Goal: Answer question/provide support: Share knowledge or assist other users

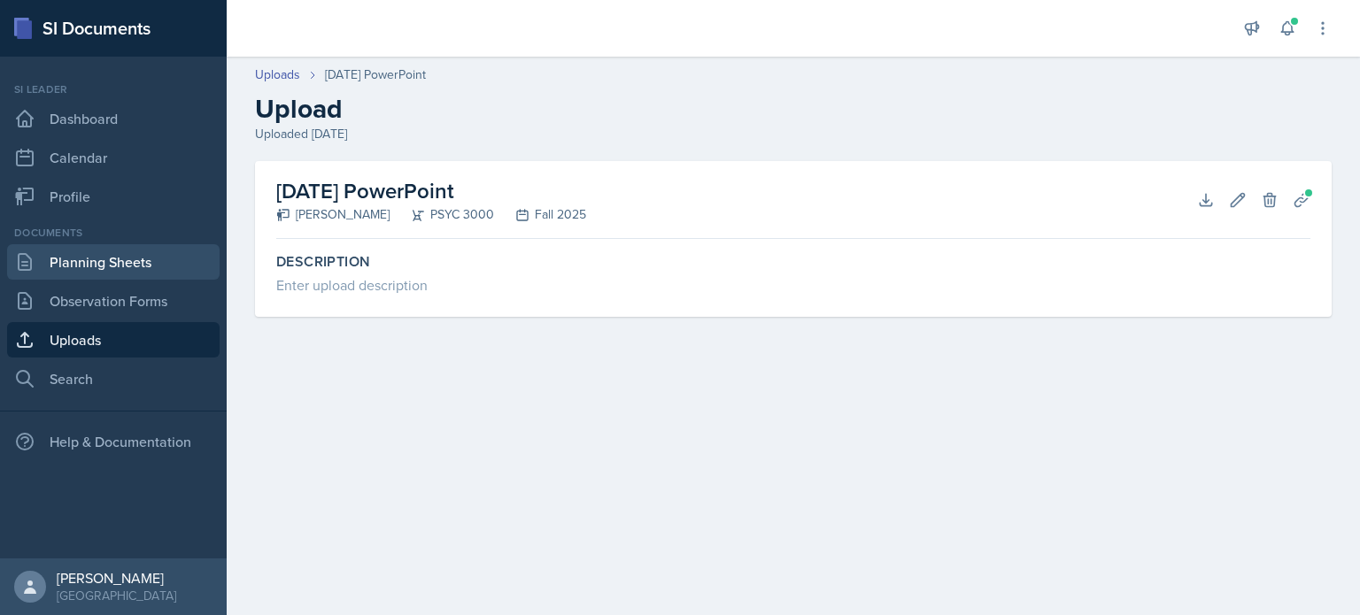
click at [131, 271] on link "Planning Sheets" at bounding box center [113, 261] width 213 height 35
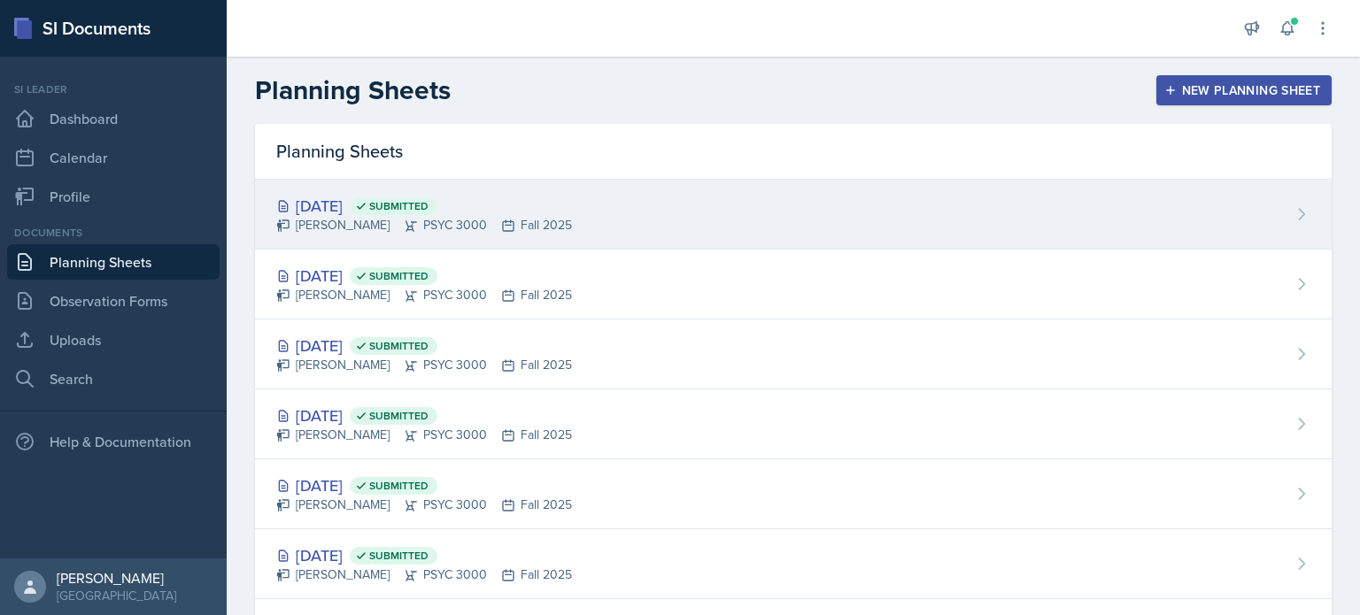
click at [982, 205] on div "Sep 17th, 2025 Submitted Savannah Barnhart PSYC 3000 Fall 2025" at bounding box center [793, 215] width 1077 height 70
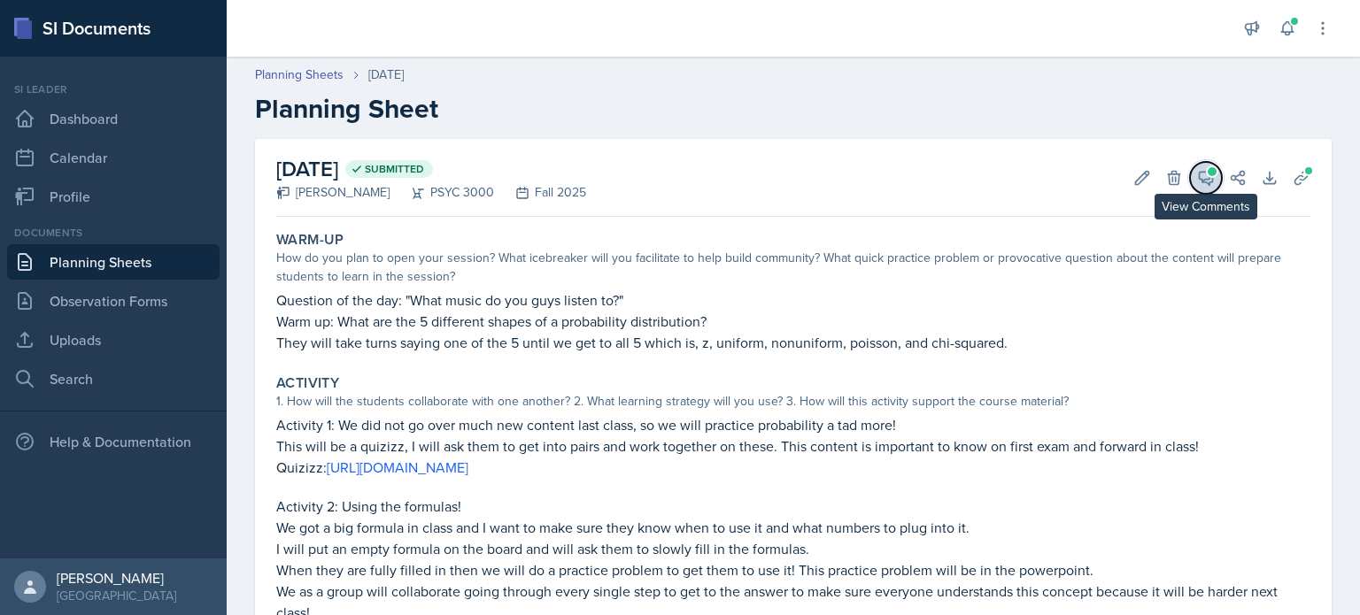
click at [1217, 175] on button "View Comments" at bounding box center [1206, 178] width 32 height 32
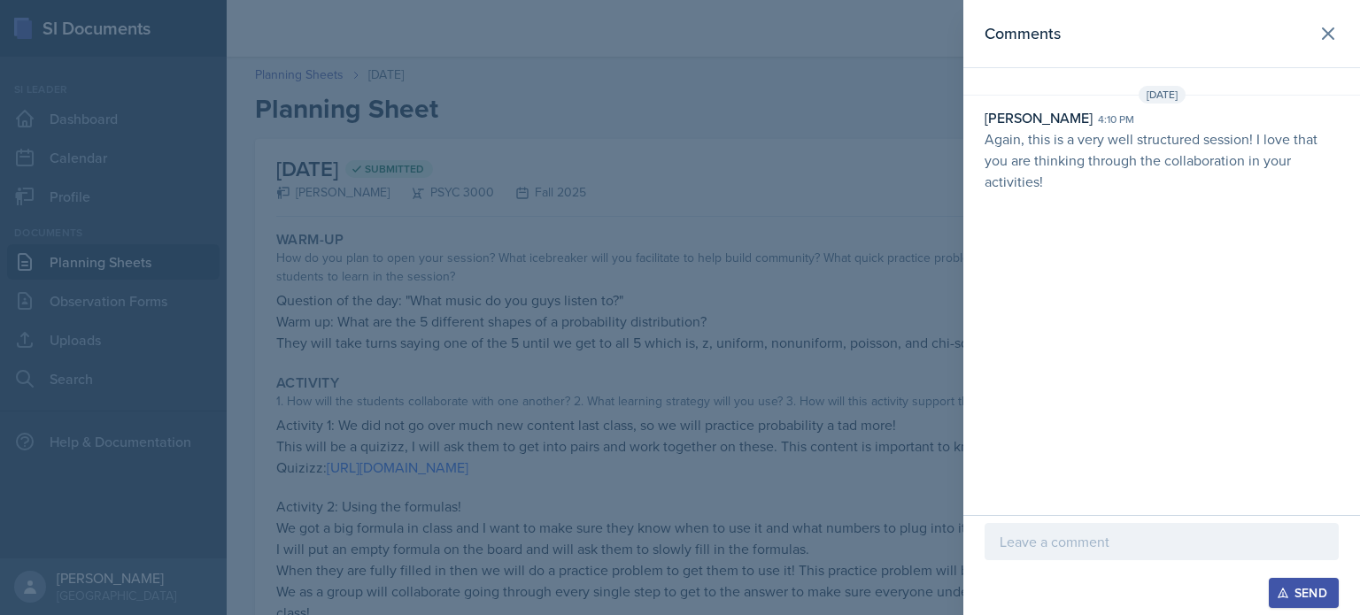
click at [1094, 545] on p at bounding box center [1162, 541] width 324 height 21
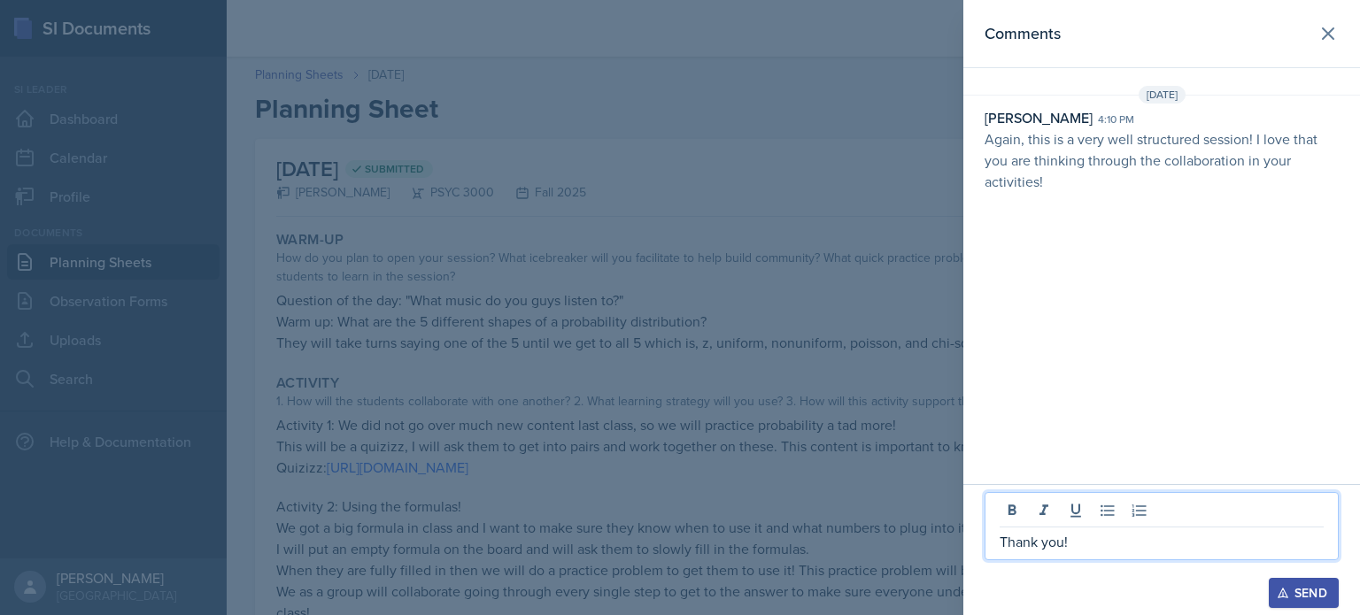
click at [1317, 596] on div "Send" at bounding box center [1303, 593] width 47 height 14
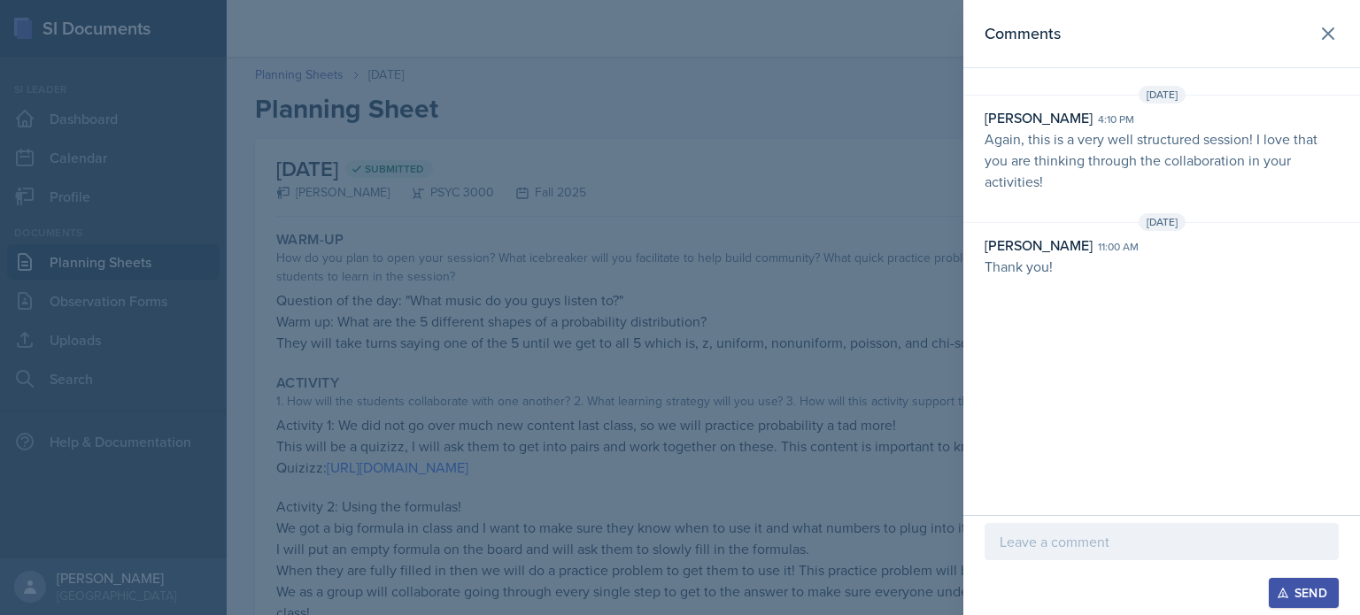
click at [772, 350] on div at bounding box center [680, 307] width 1360 height 615
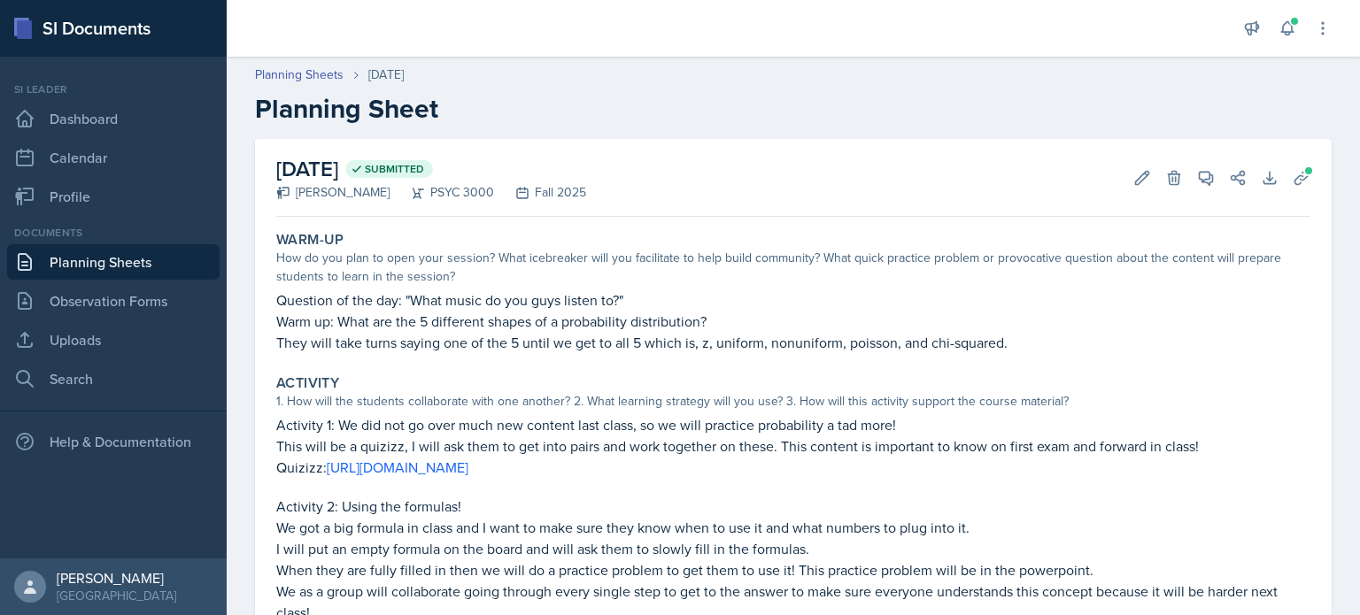
click at [142, 271] on link "Planning Sheets" at bounding box center [113, 261] width 213 height 35
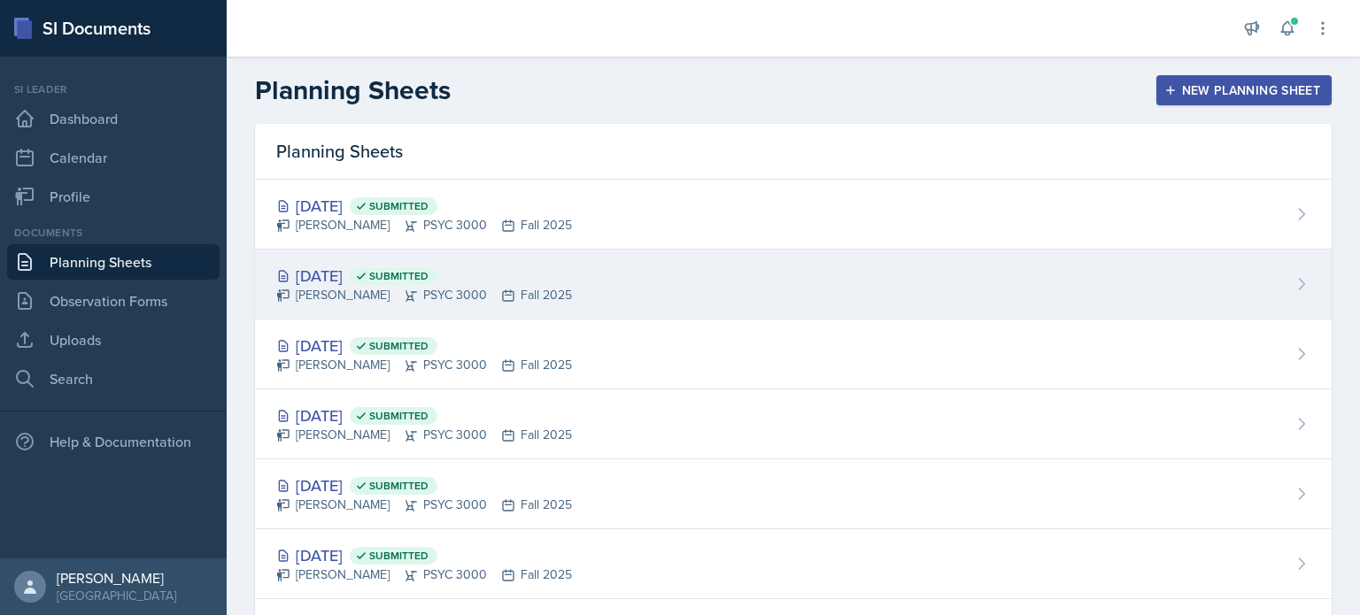
click at [839, 274] on div "Sep 16th, 2025 Submitted Savannah Barnhart PSYC 3000 Fall 2025" at bounding box center [793, 285] width 1077 height 70
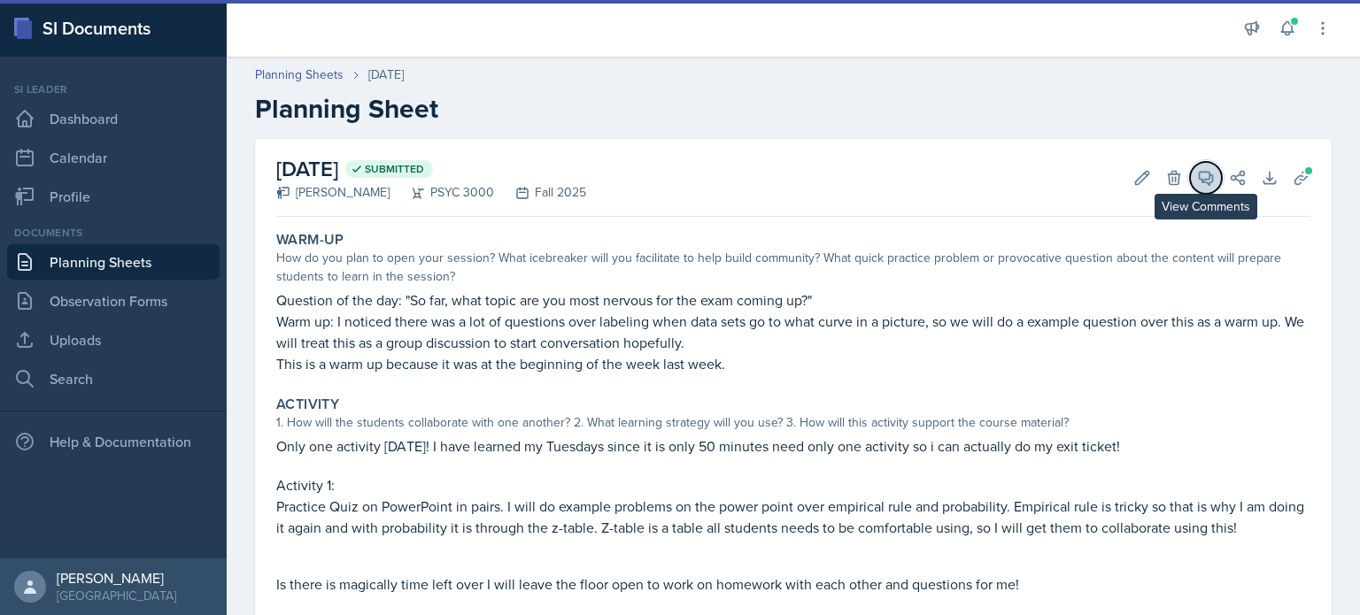
click at [1205, 166] on button "View Comments" at bounding box center [1206, 178] width 32 height 32
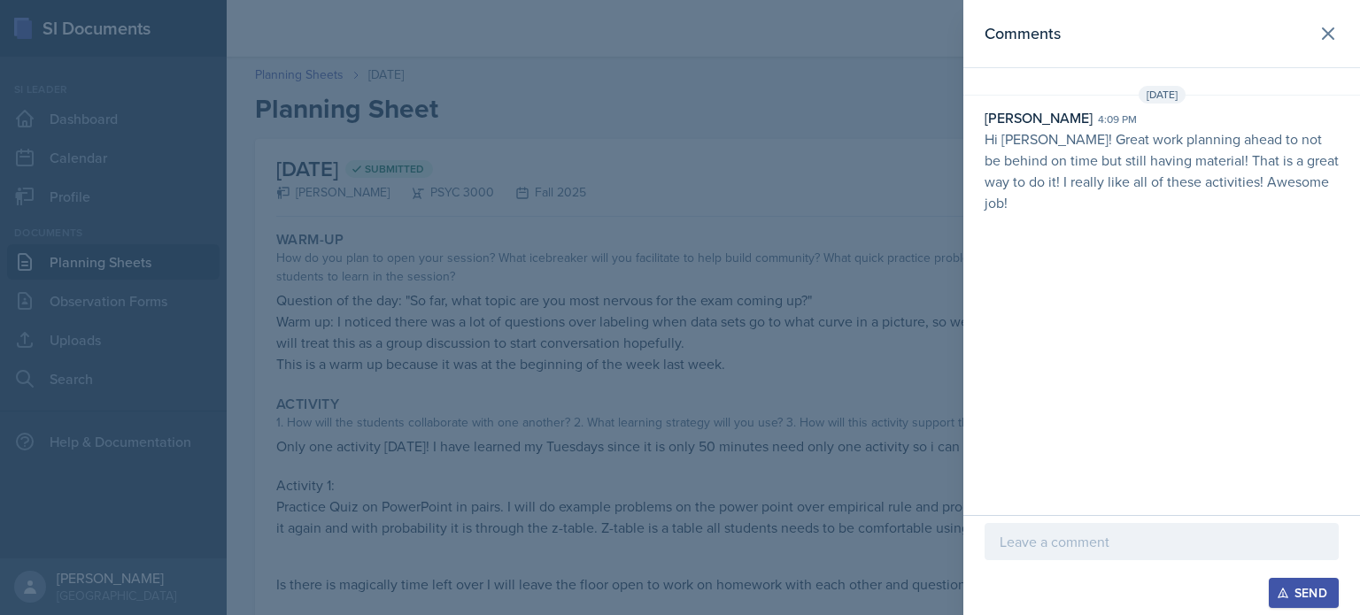
click at [1071, 549] on p at bounding box center [1162, 541] width 324 height 21
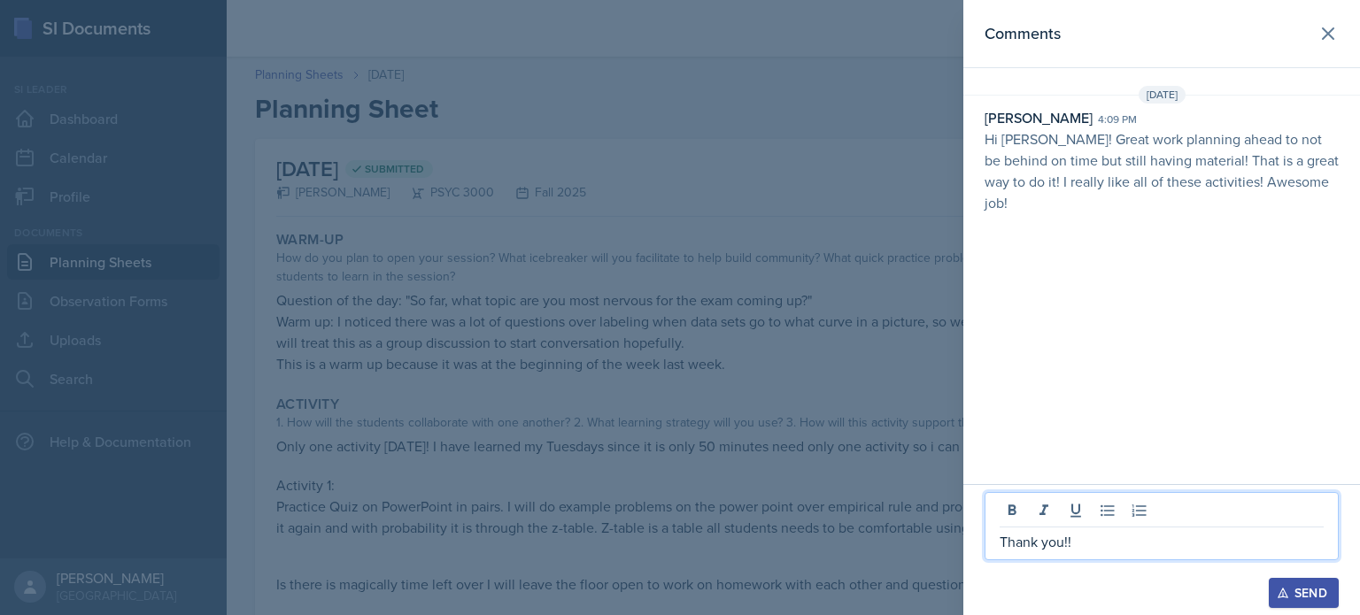
click at [1301, 610] on div "Thank you!! Send" at bounding box center [1161, 549] width 397 height 131
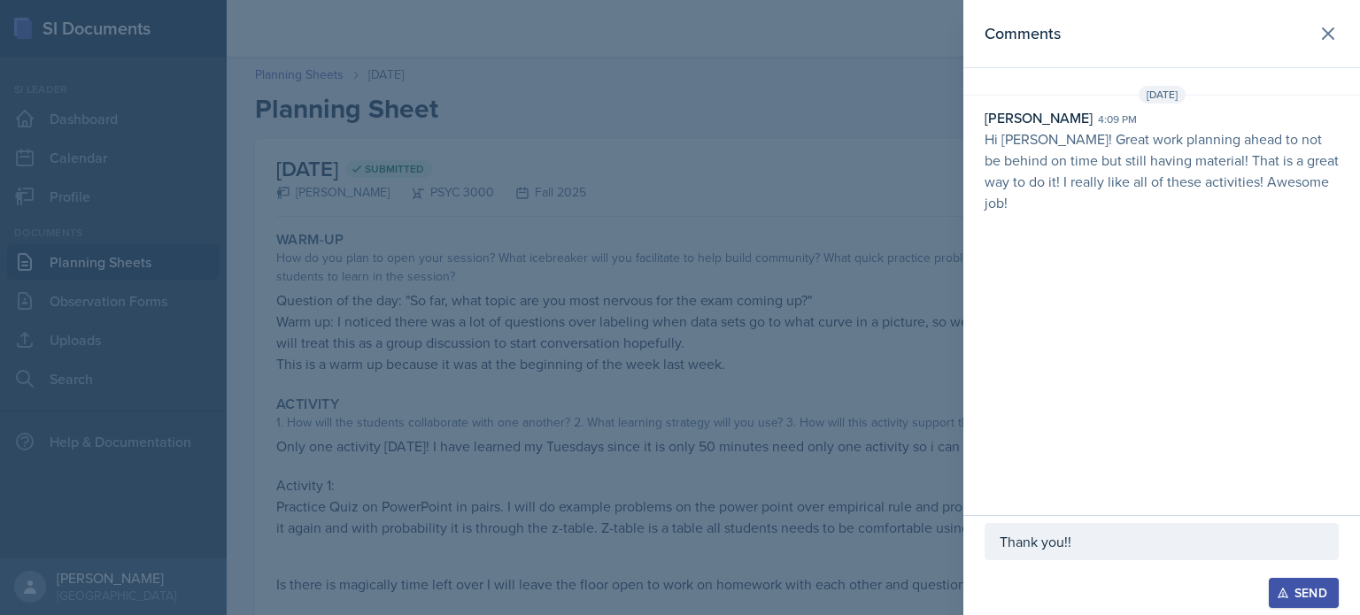
click at [1292, 609] on div "Thank you!! Send" at bounding box center [1161, 565] width 397 height 100
click at [1297, 597] on div "Send" at bounding box center [1303, 593] width 47 height 14
click at [833, 396] on div at bounding box center [680, 307] width 1360 height 615
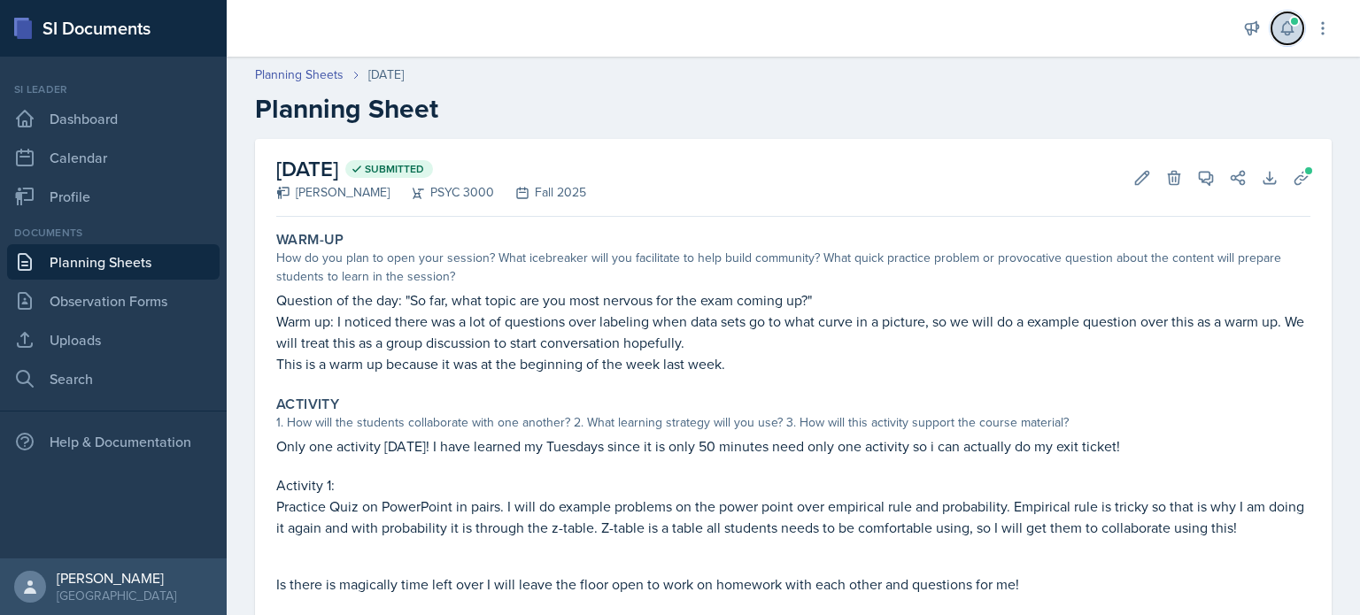
click at [1295, 31] on icon at bounding box center [1288, 28] width 18 height 18
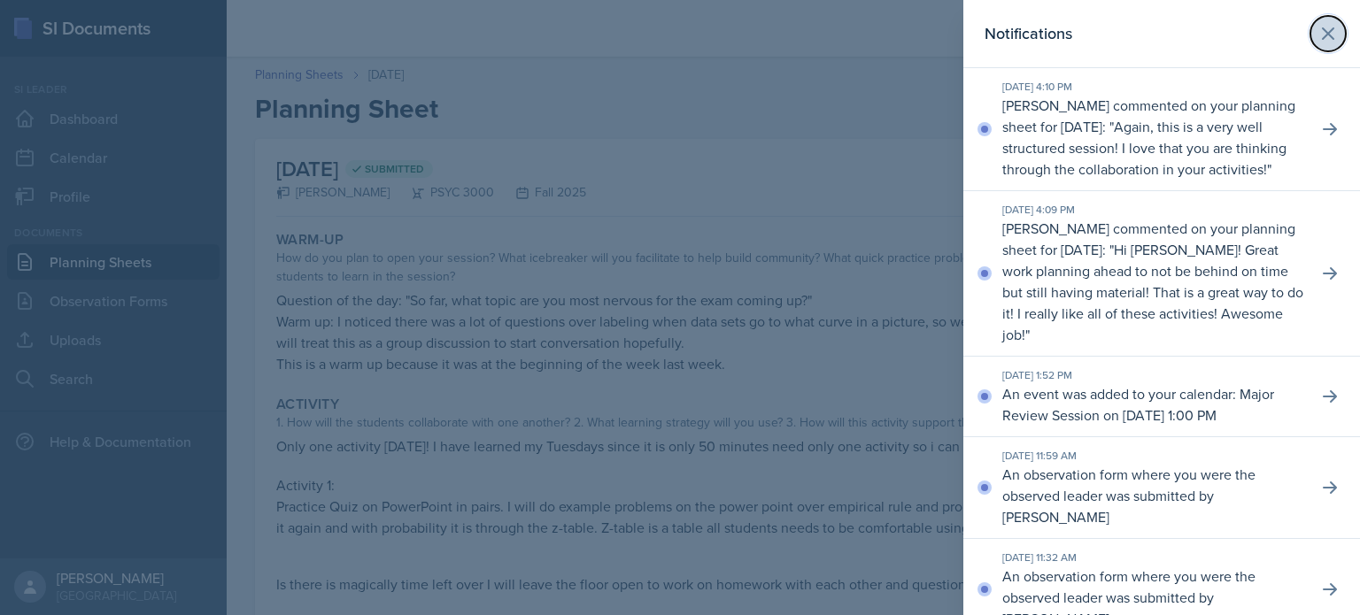
click at [1335, 33] on icon at bounding box center [1328, 33] width 21 height 21
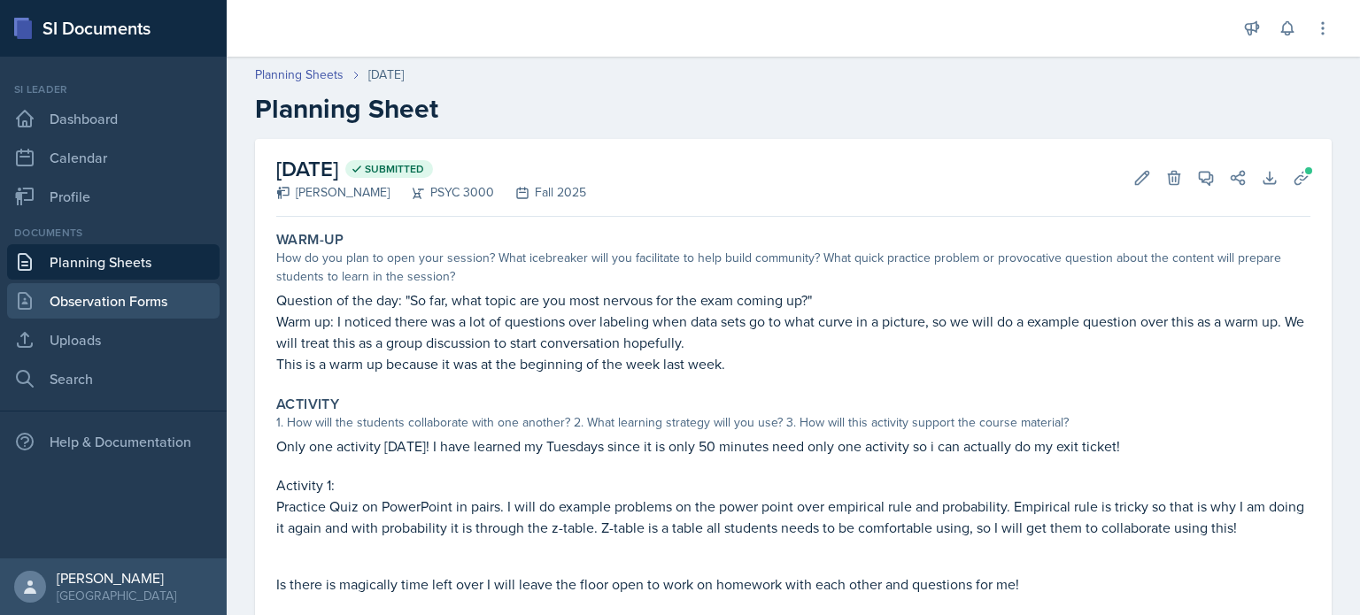
click at [27, 300] on icon at bounding box center [24, 300] width 21 height 21
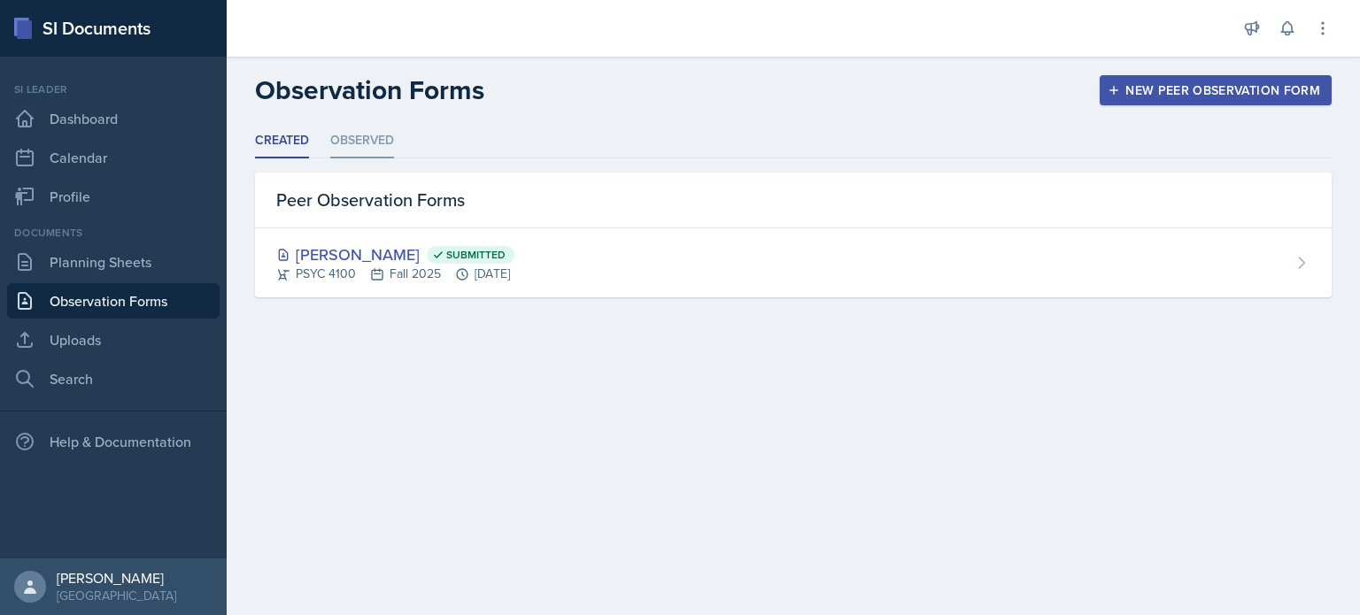
click at [348, 156] on li "Observed" at bounding box center [362, 141] width 64 height 35
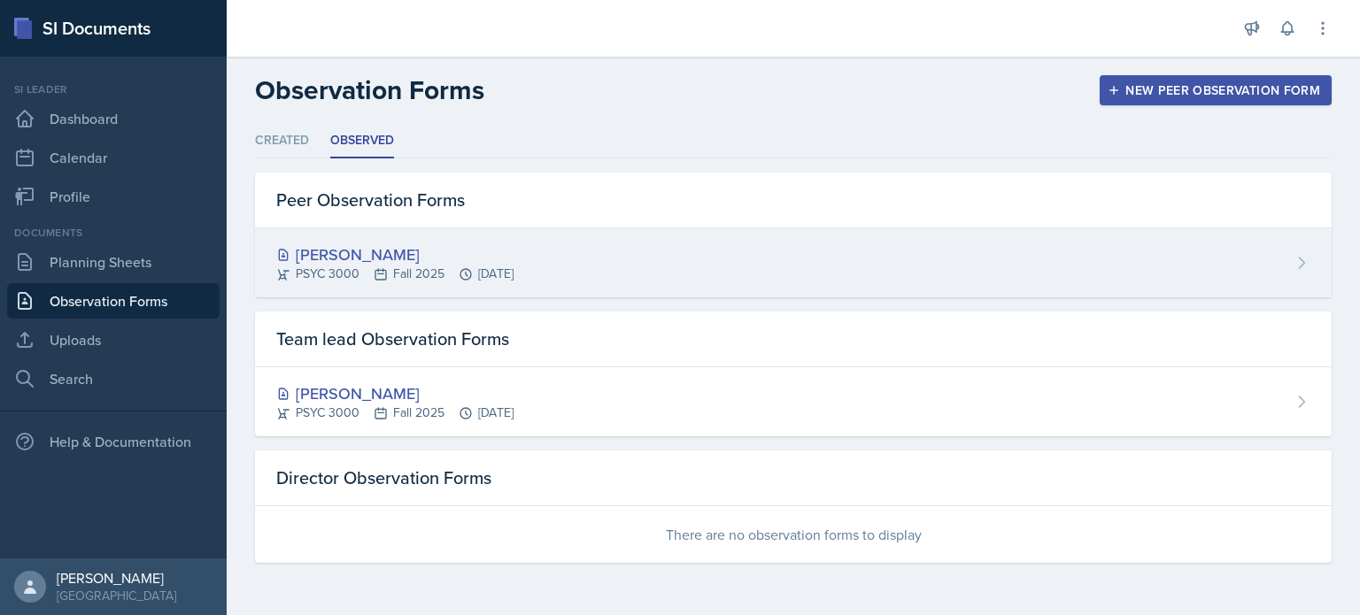
click at [361, 269] on div "PSYC 3000 Fall 2025 Sep 10th, 2025" at bounding box center [394, 274] width 237 height 19
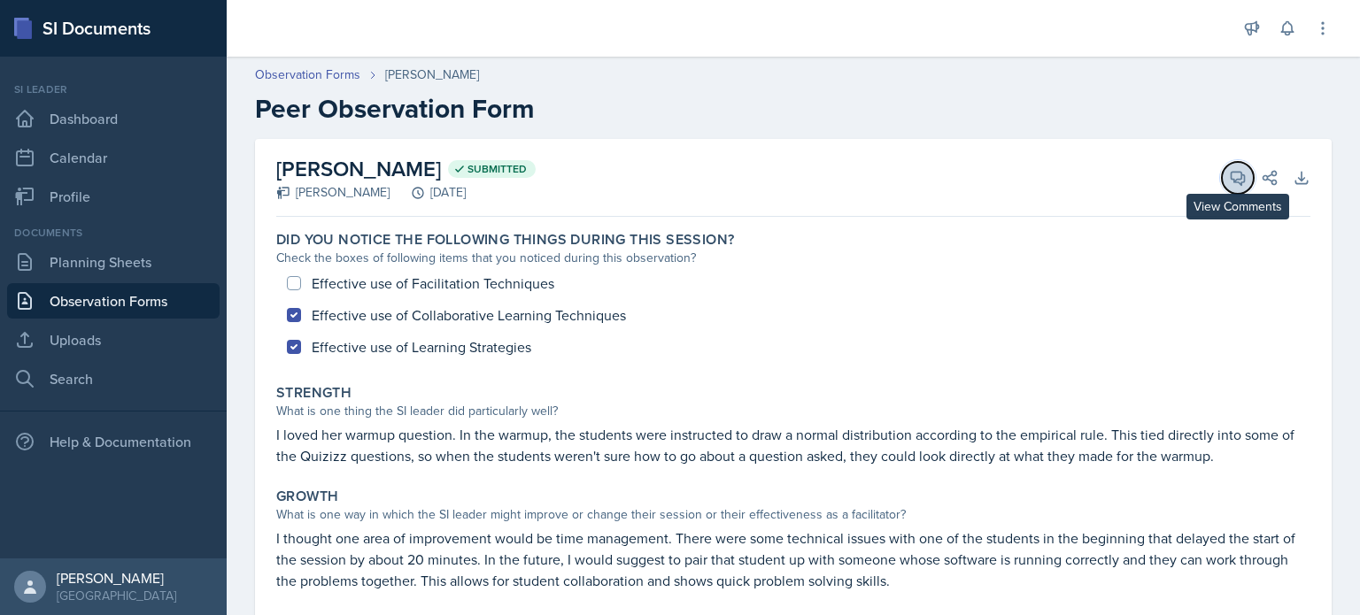
click at [1233, 176] on icon at bounding box center [1238, 178] width 18 height 18
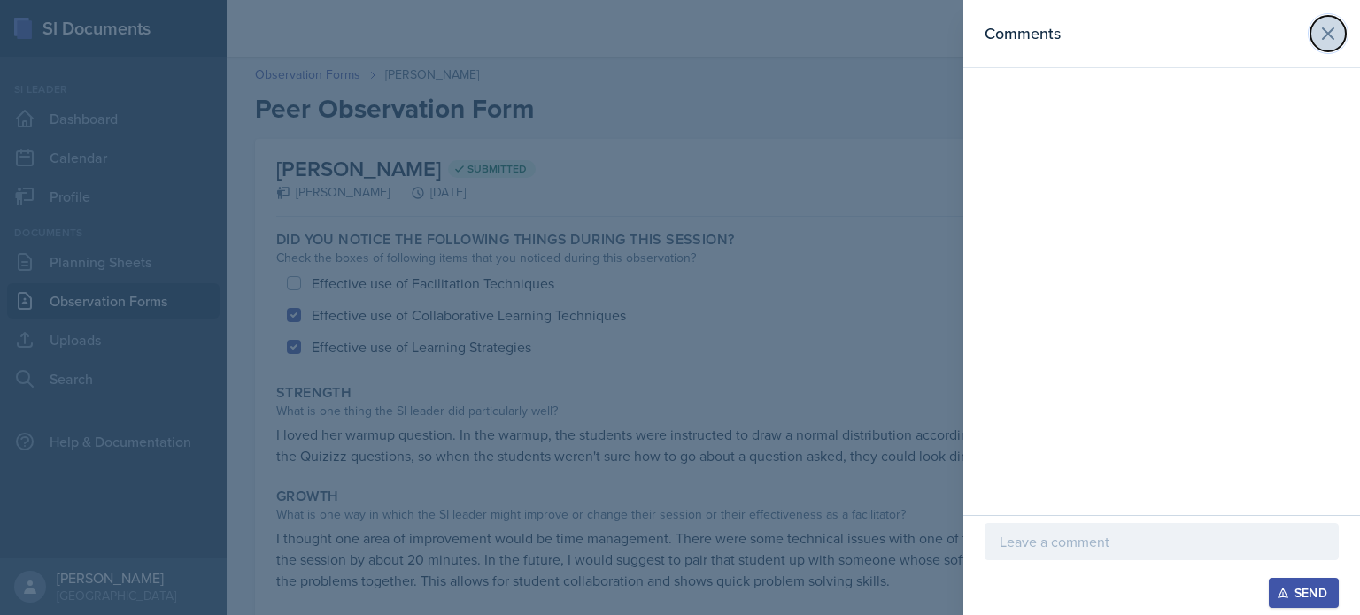
click at [1328, 31] on icon at bounding box center [1328, 33] width 21 height 21
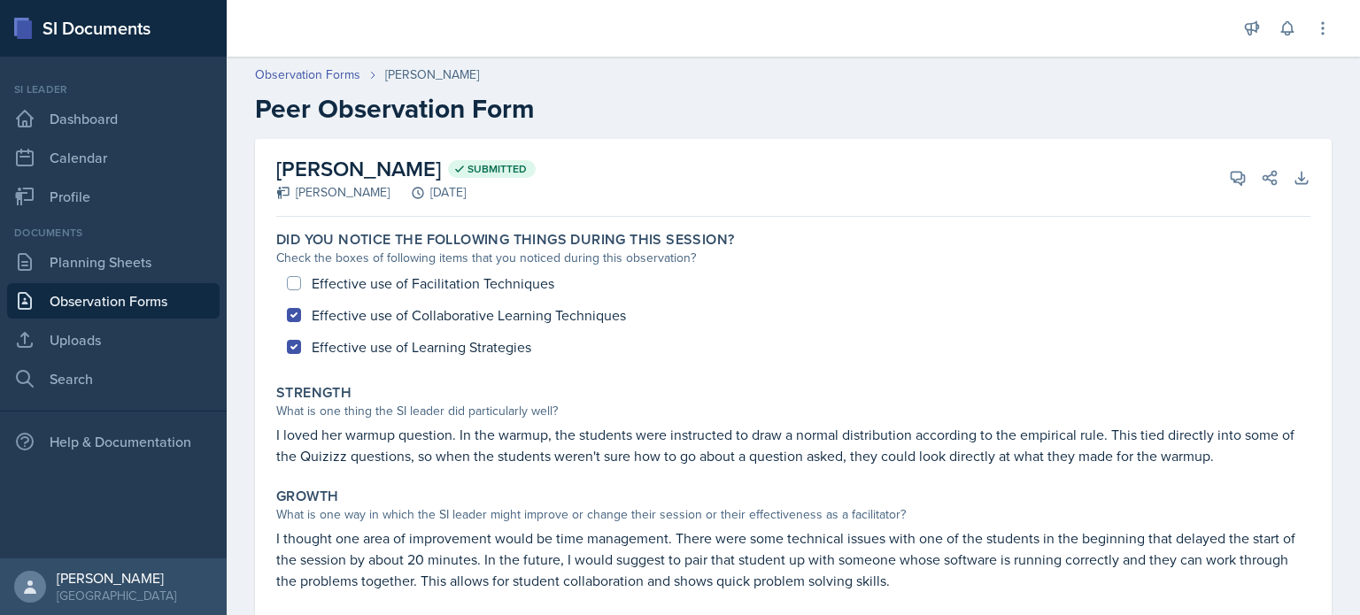
click at [176, 300] on link "Observation Forms" at bounding box center [113, 300] width 213 height 35
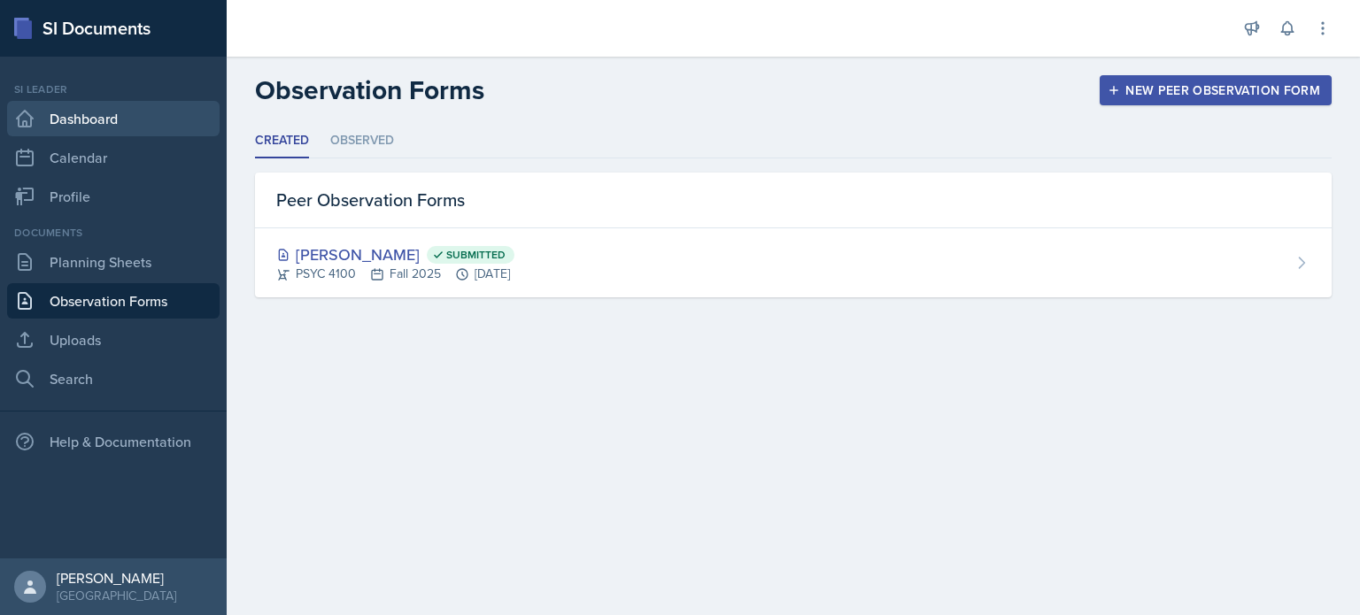
click at [112, 131] on link "Dashboard" at bounding box center [113, 118] width 213 height 35
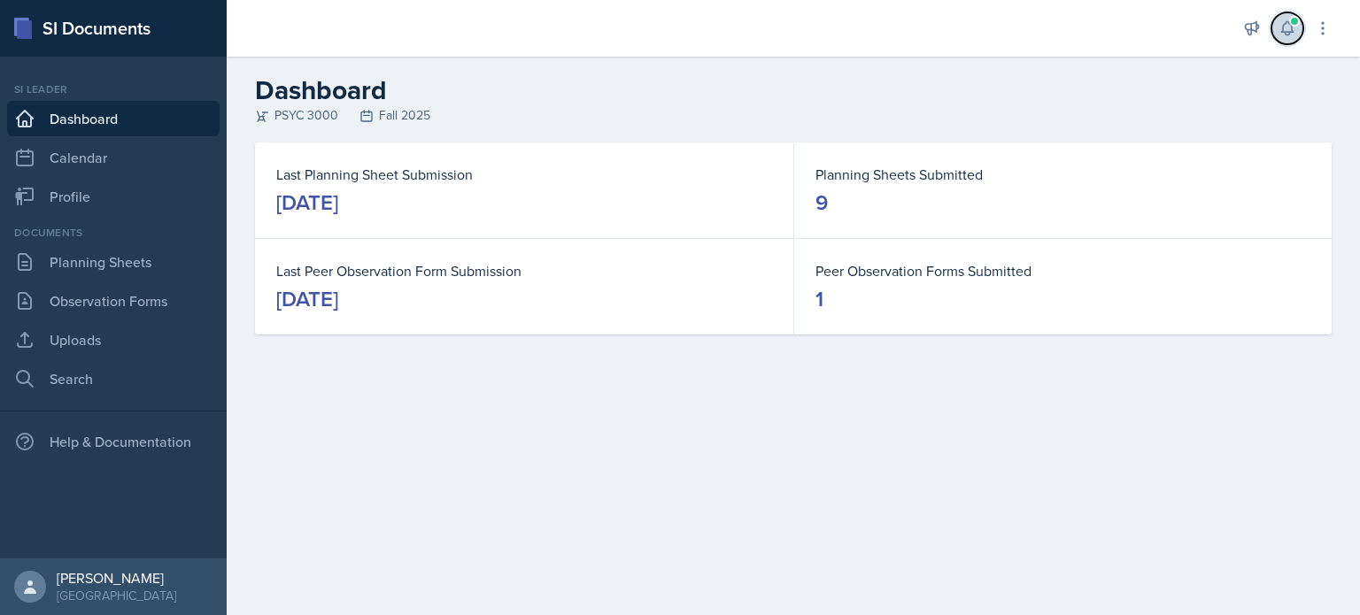
click at [1282, 31] on icon at bounding box center [1287, 28] width 12 height 13
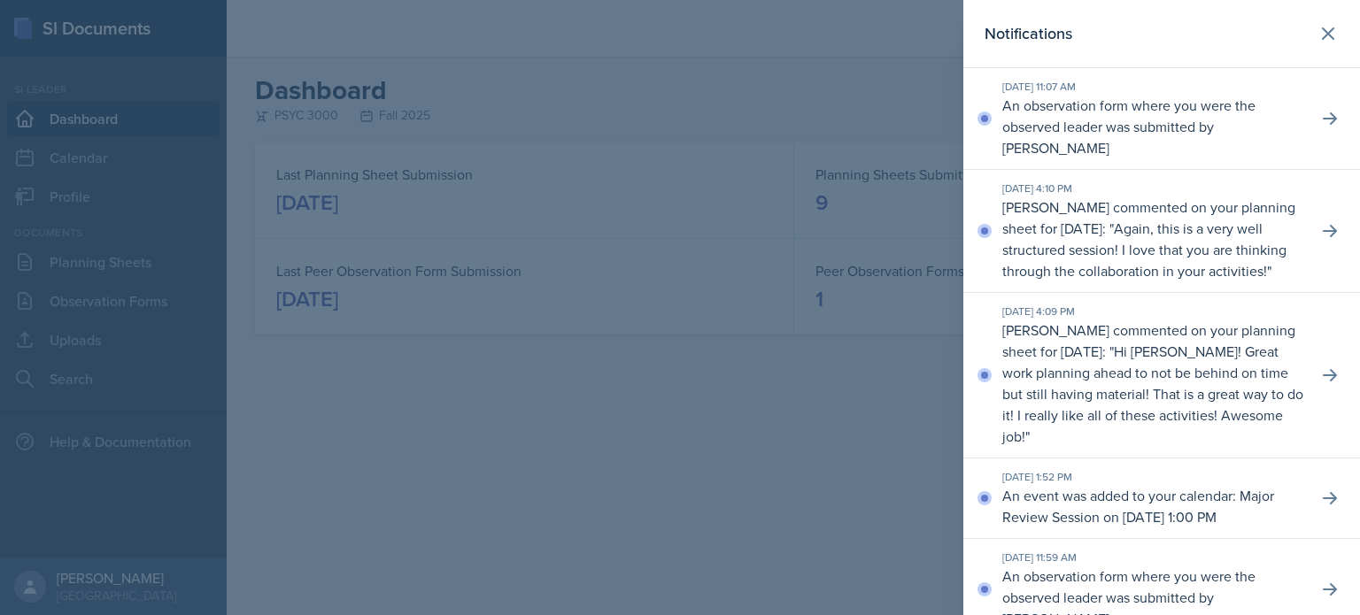
click at [860, 125] on div at bounding box center [680, 307] width 1360 height 615
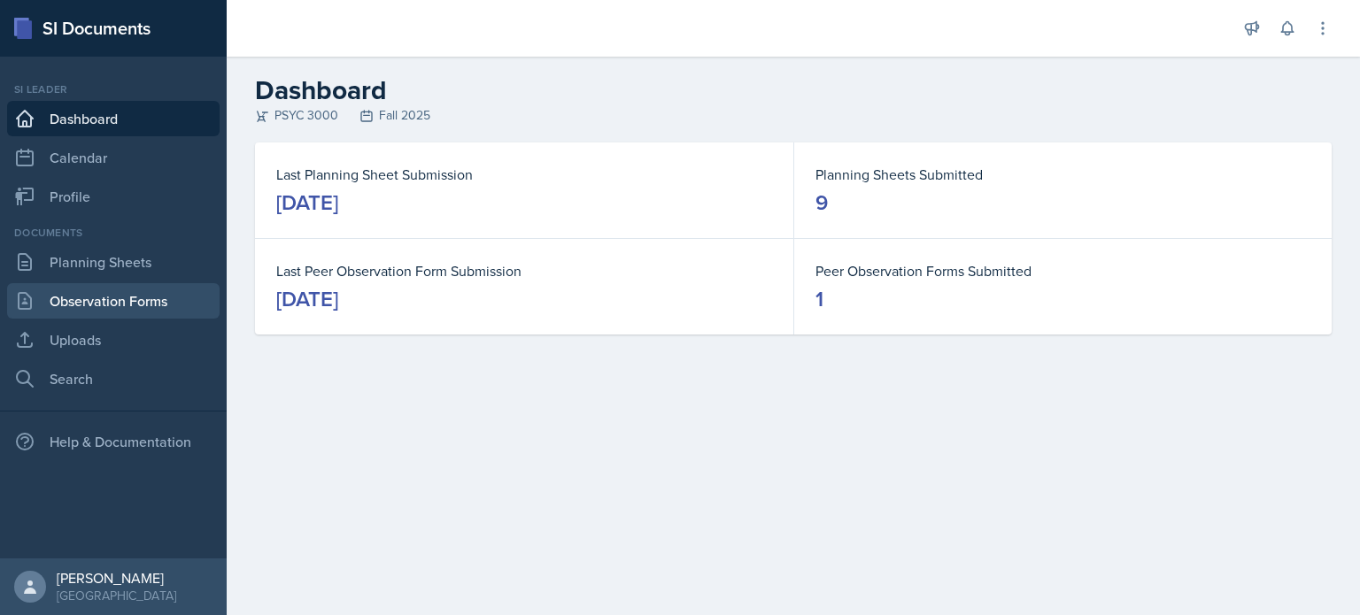
click at [136, 286] on link "Observation Forms" at bounding box center [113, 300] width 213 height 35
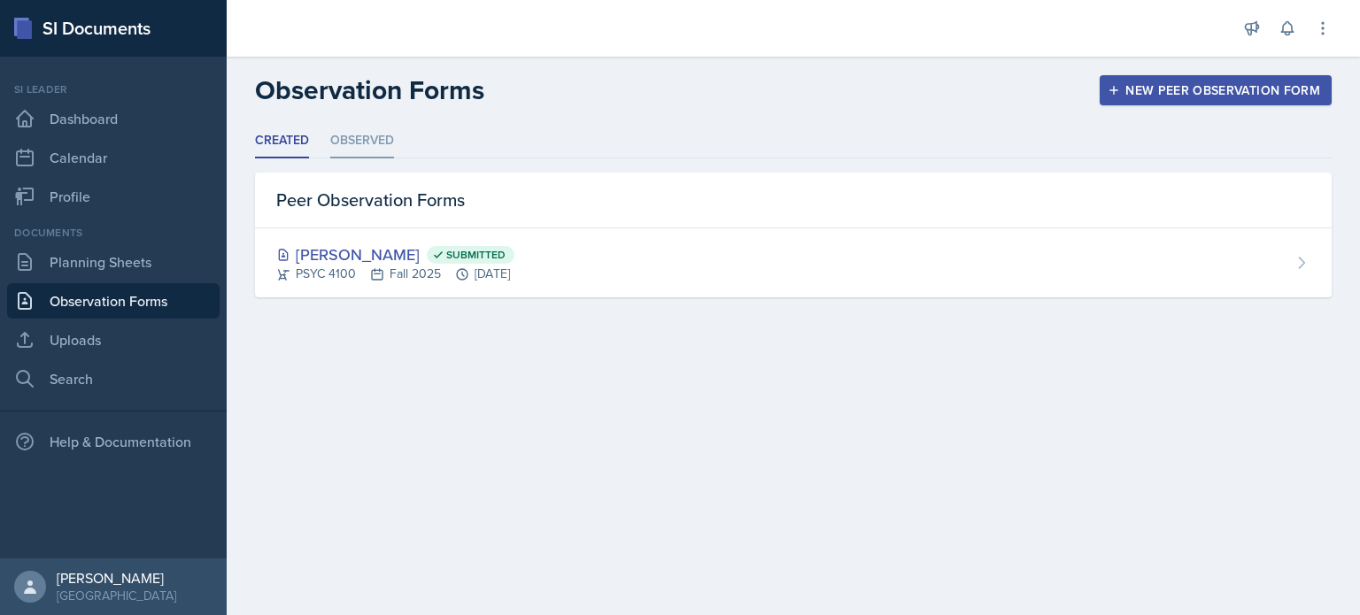
click at [337, 129] on li "Observed" at bounding box center [362, 141] width 64 height 35
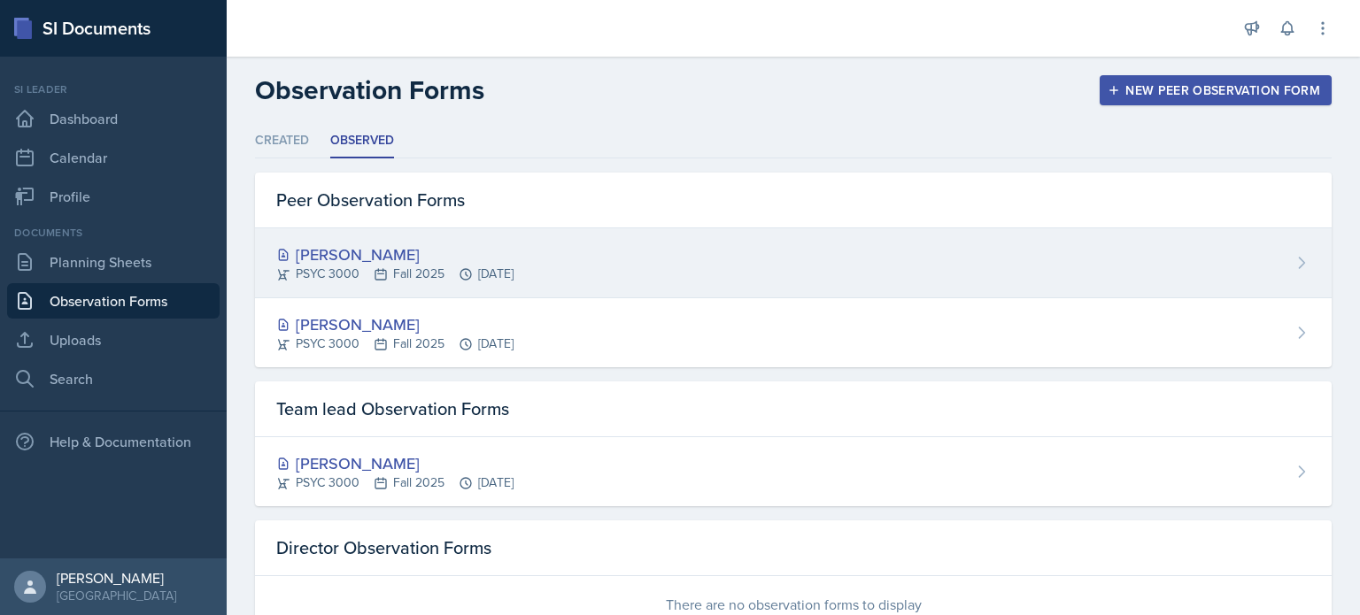
click at [464, 269] on icon at bounding box center [465, 274] width 11 height 11
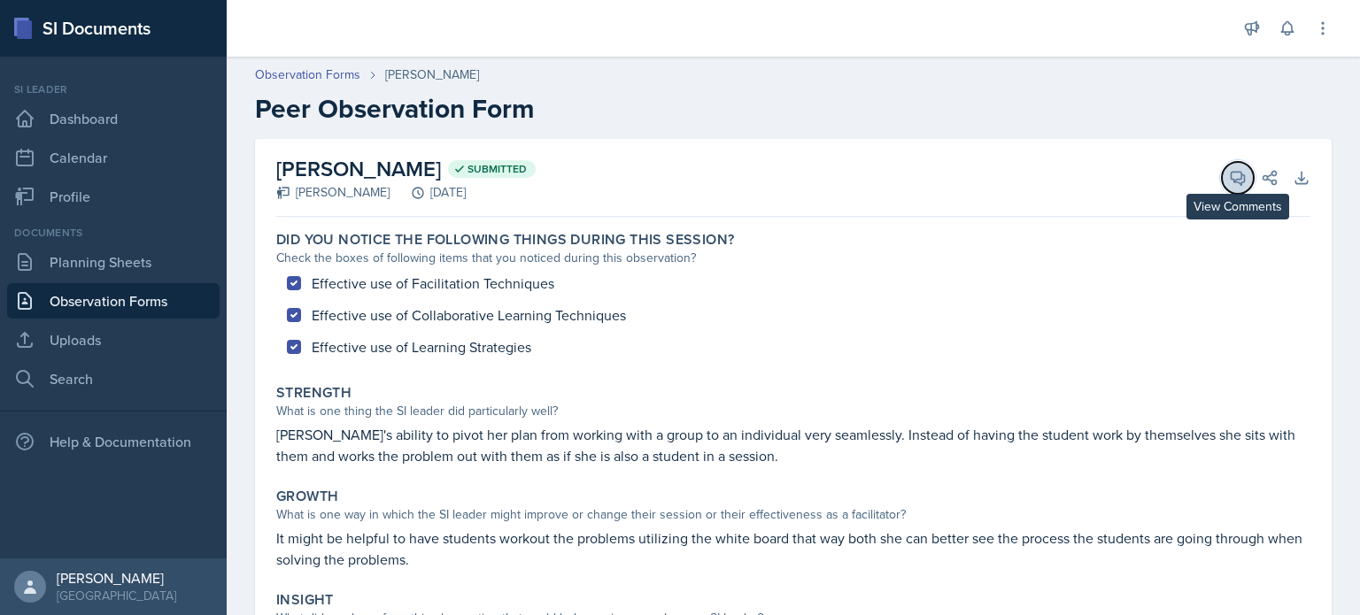
click at [1235, 181] on icon at bounding box center [1238, 178] width 13 height 13
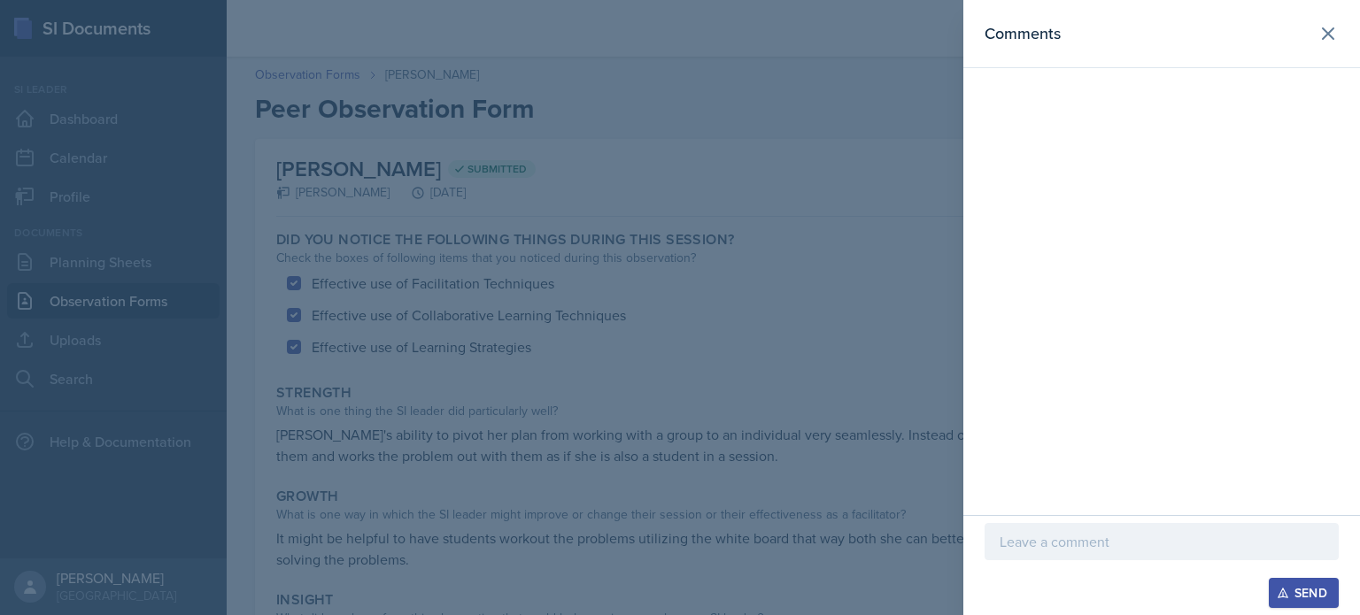
click at [1008, 548] on p at bounding box center [1162, 541] width 324 height 21
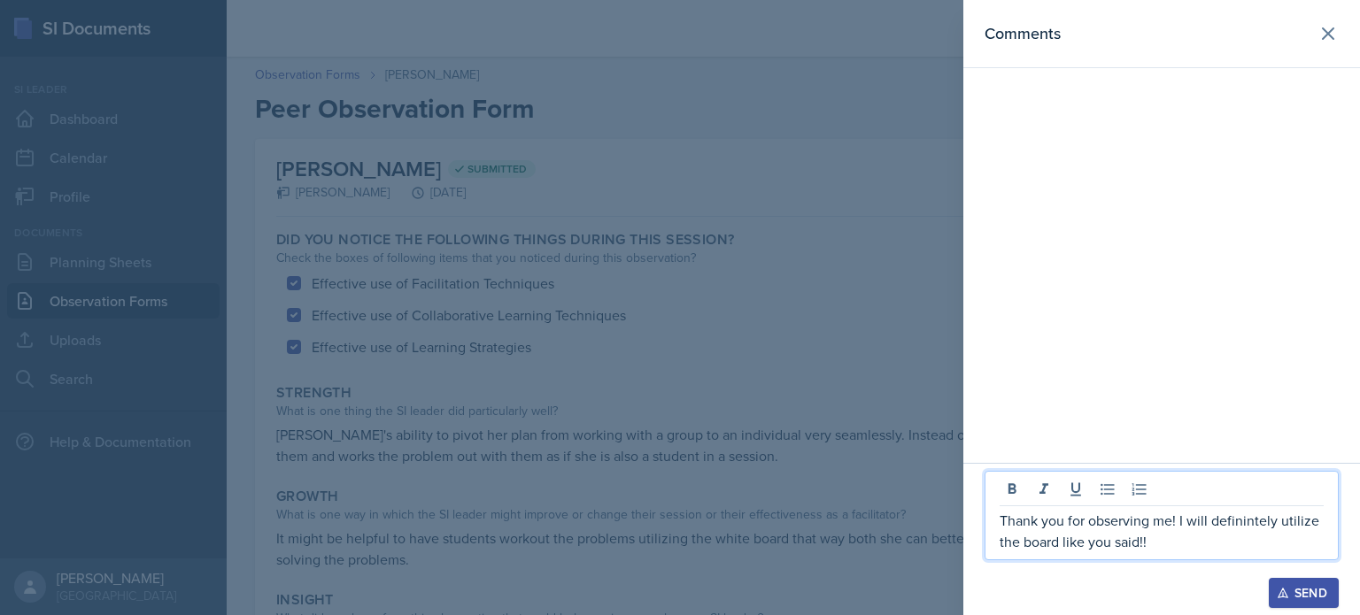
click at [1256, 518] on p "Thank you for observing me! I will definintely utilize the board like you said!!" at bounding box center [1162, 531] width 324 height 43
click at [1296, 594] on div "Send" at bounding box center [1303, 593] width 47 height 14
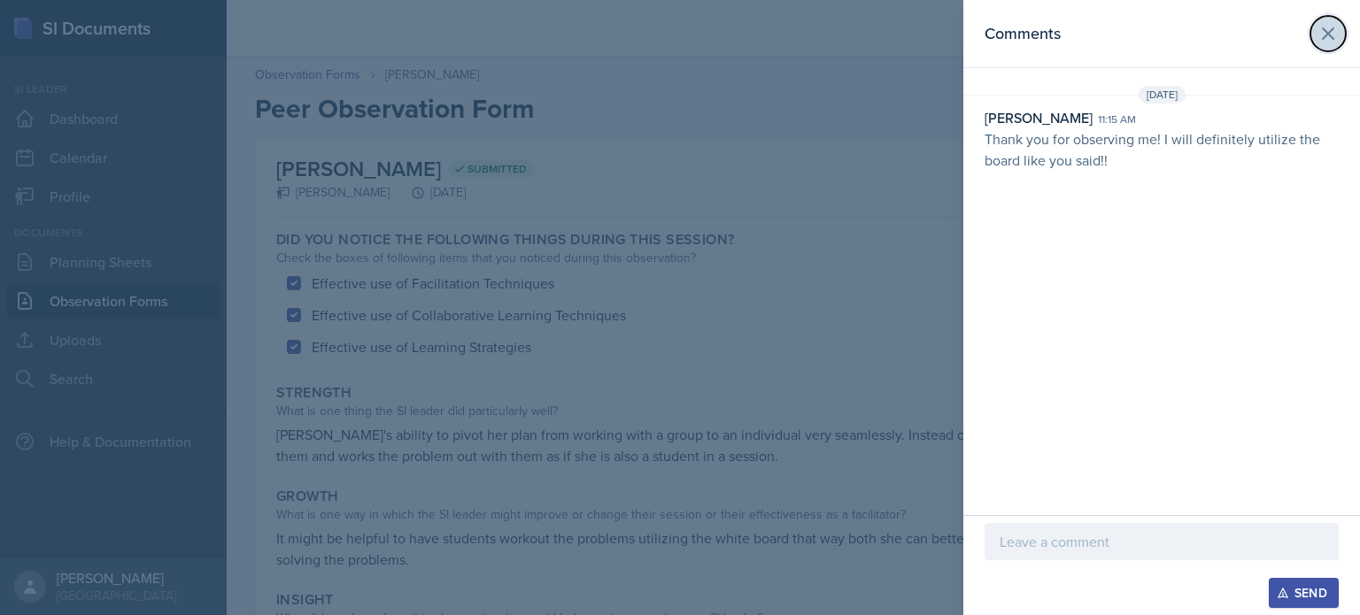
click at [1329, 41] on icon at bounding box center [1328, 33] width 21 height 21
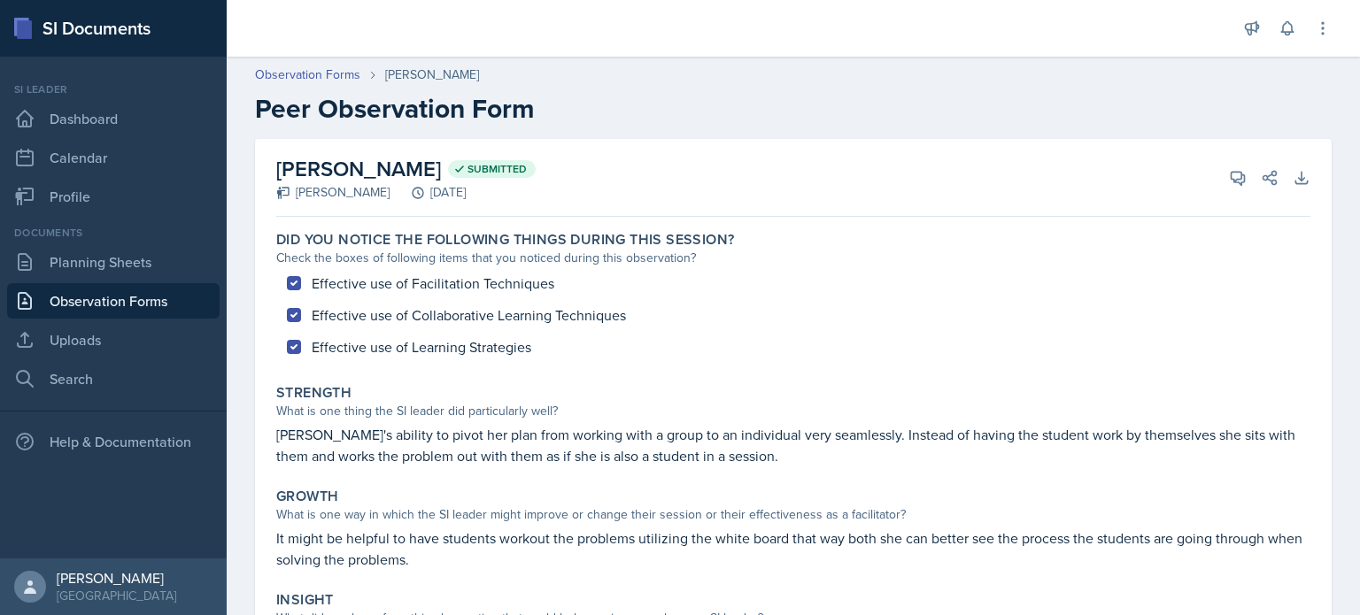
click at [173, 296] on link "Observation Forms" at bounding box center [113, 300] width 213 height 35
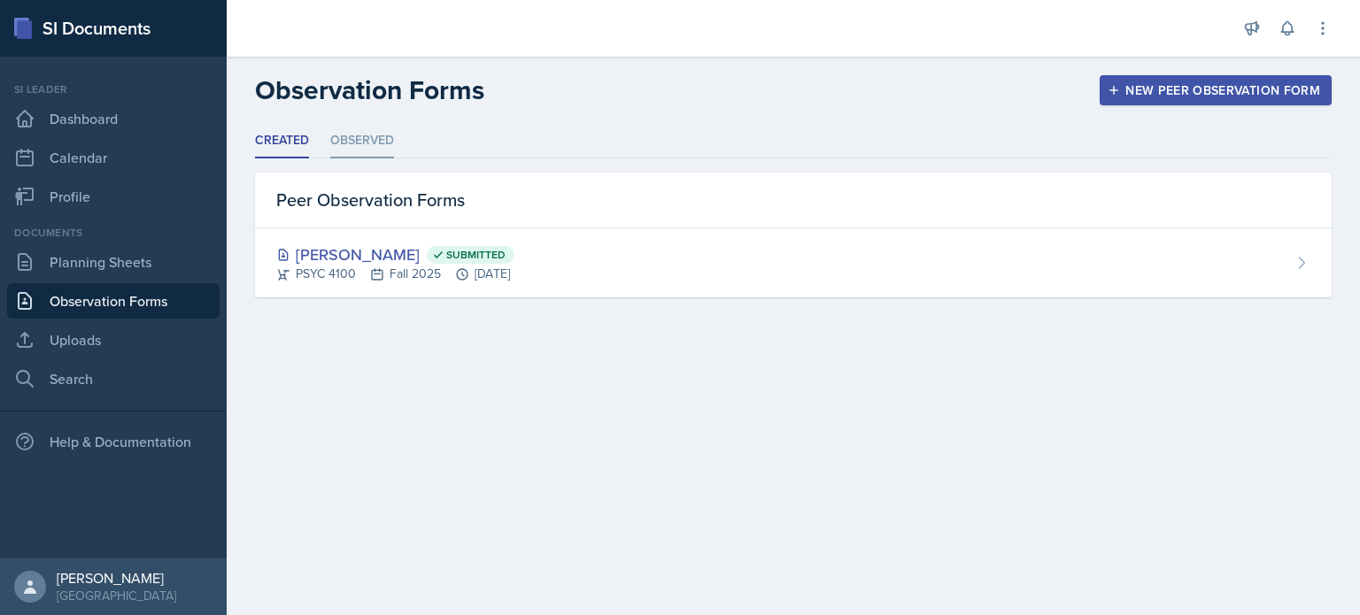
click at [346, 137] on li "Observed" at bounding box center [362, 141] width 64 height 35
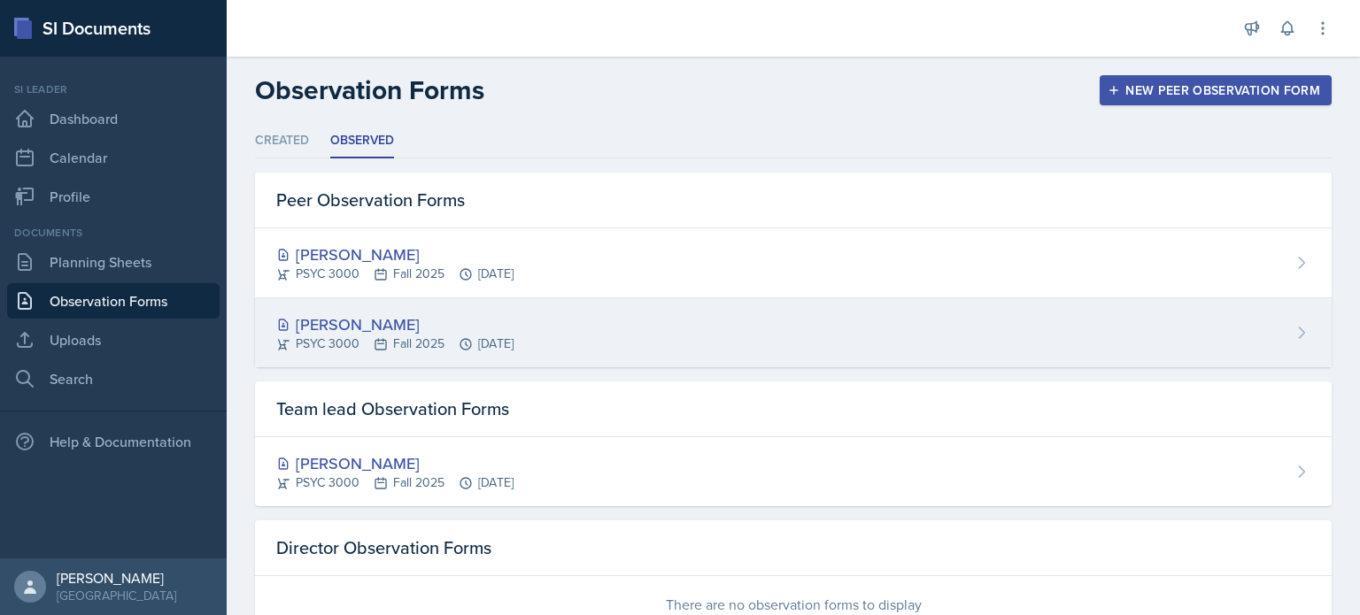
click at [474, 342] on div "PSYC 3000 Fall 2025 Sep 10th, 2025" at bounding box center [394, 344] width 237 height 19
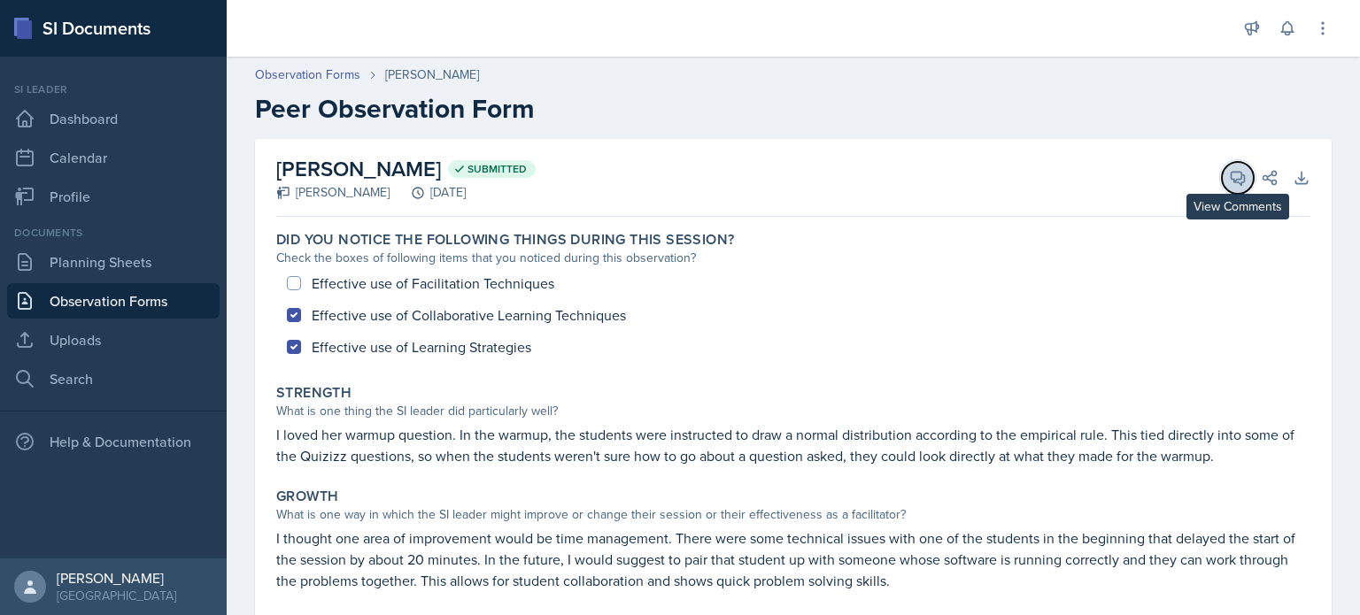
click at [1239, 169] on icon at bounding box center [1238, 178] width 18 height 18
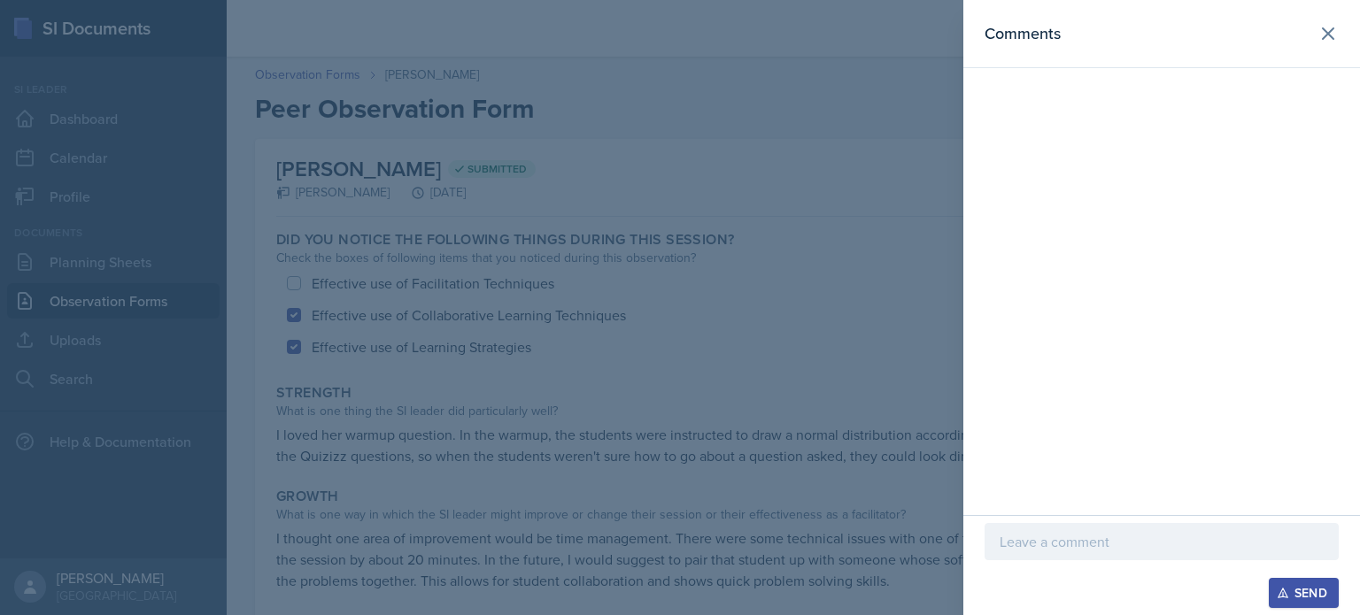
click at [1115, 555] on div at bounding box center [1162, 541] width 354 height 37
click at [1310, 592] on div "Send" at bounding box center [1303, 593] width 47 height 14
click at [438, 360] on div at bounding box center [680, 307] width 1360 height 615
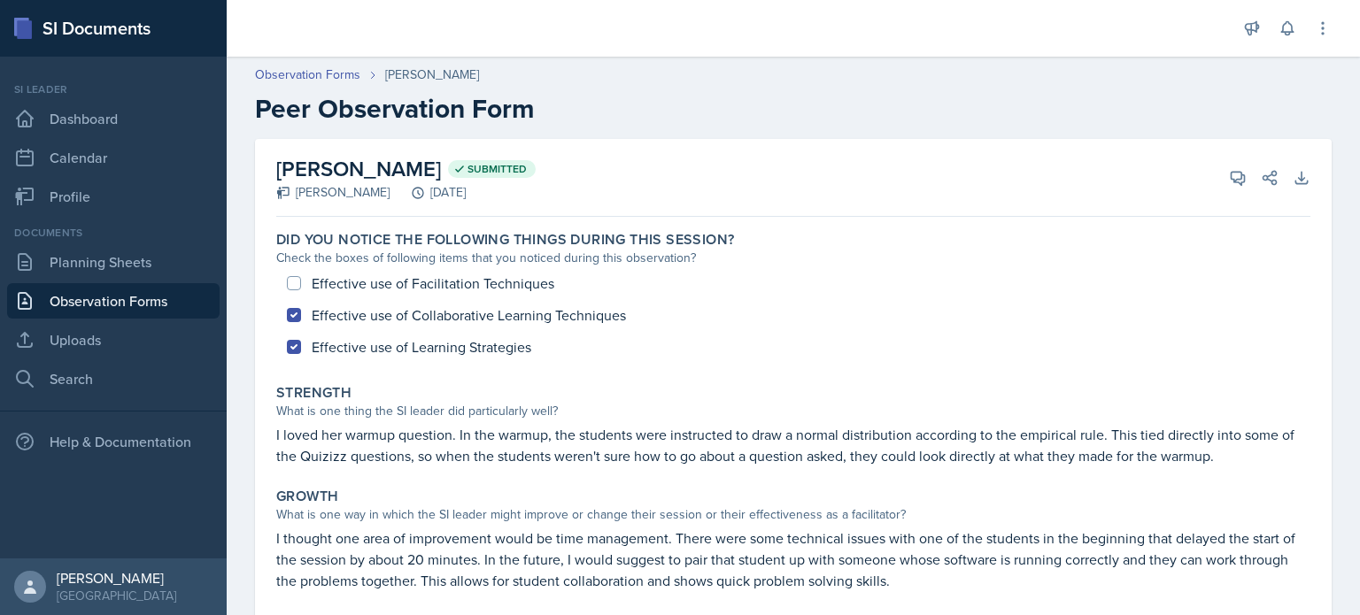
click at [185, 312] on link "Observation Forms" at bounding box center [113, 300] width 213 height 35
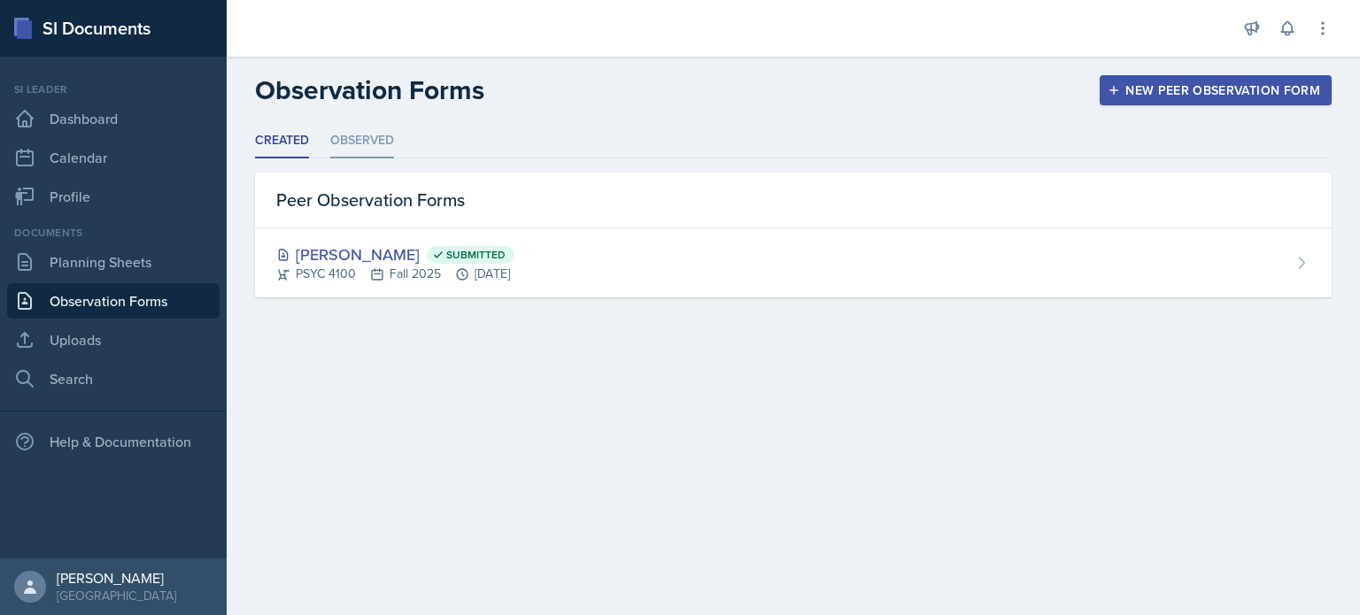
click at [365, 134] on li "Observed" at bounding box center [362, 141] width 64 height 35
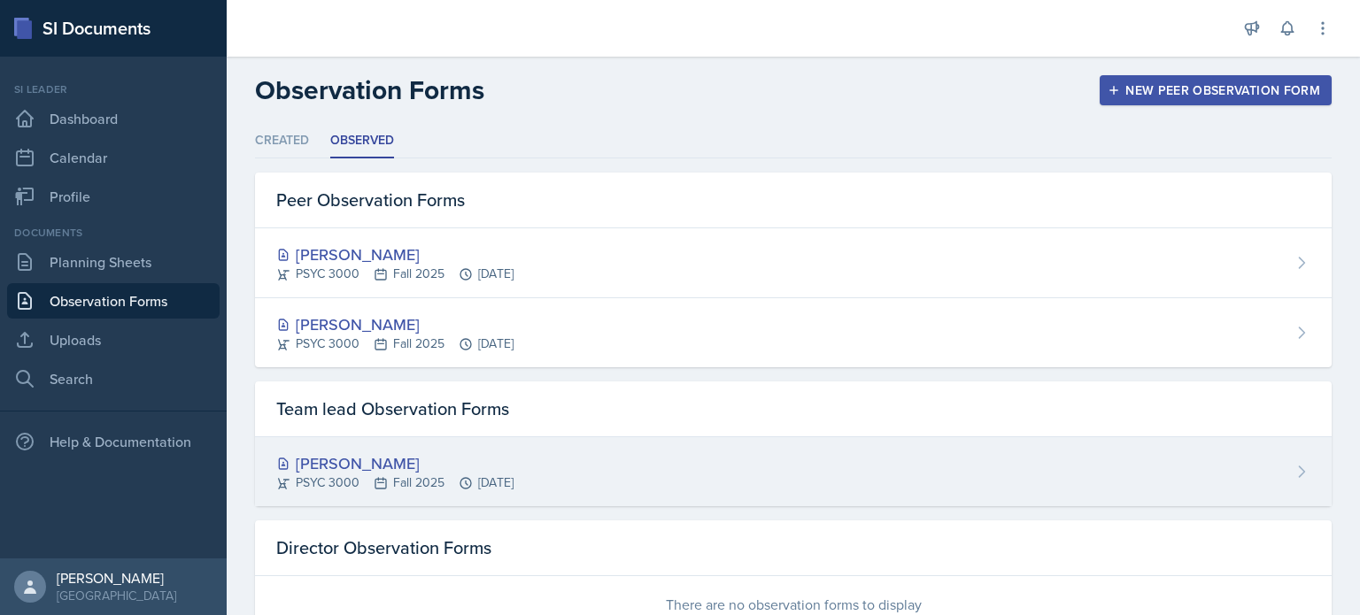
scroll to position [58, 0]
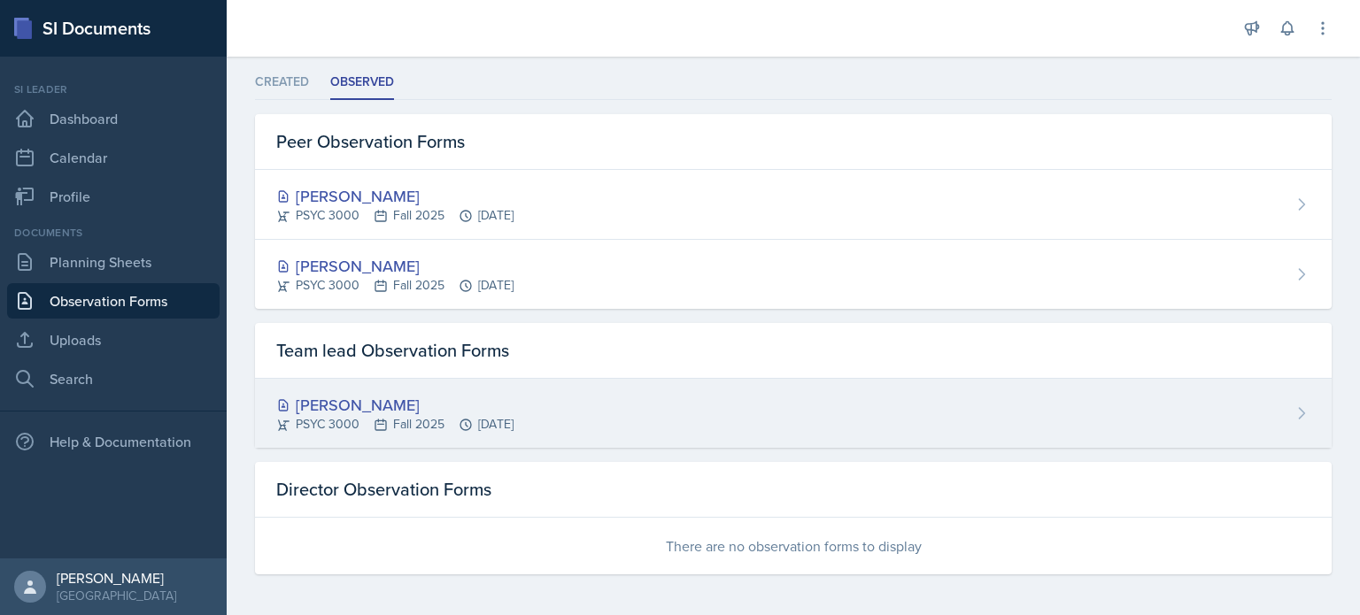
click at [628, 389] on div "Savannah Barnhart PSYC 3000 Fall 2025 Sep 9th, 2025" at bounding box center [793, 413] width 1077 height 69
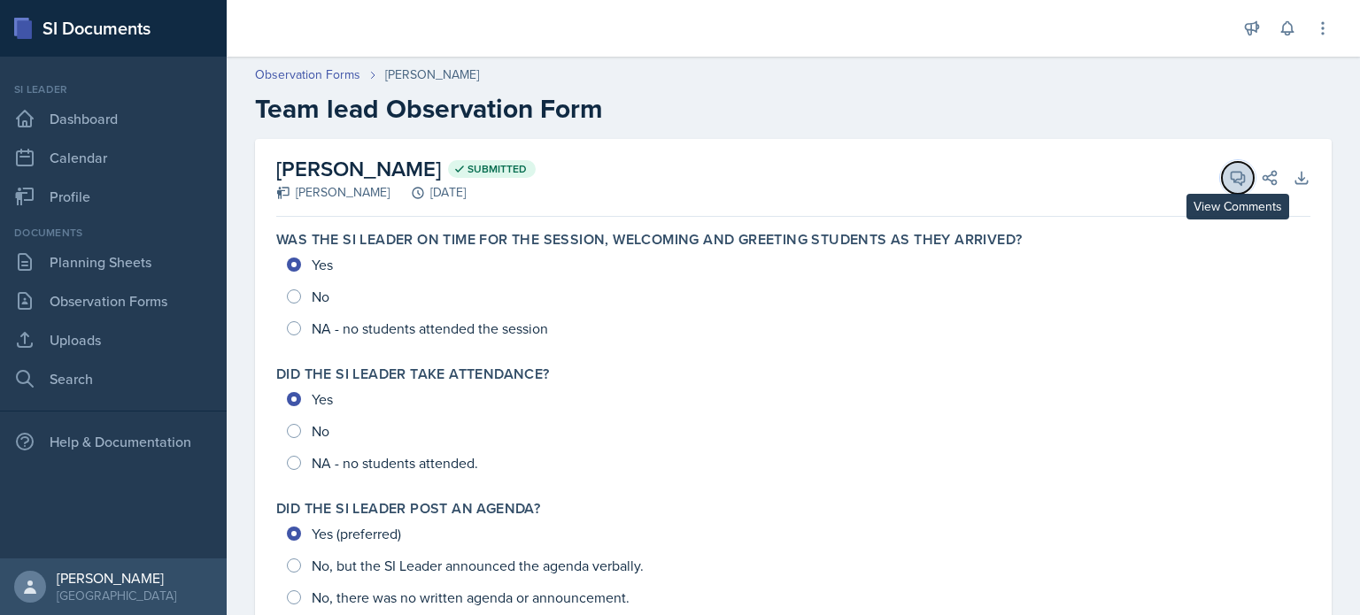
click at [1234, 166] on button "View Comments" at bounding box center [1238, 178] width 32 height 32
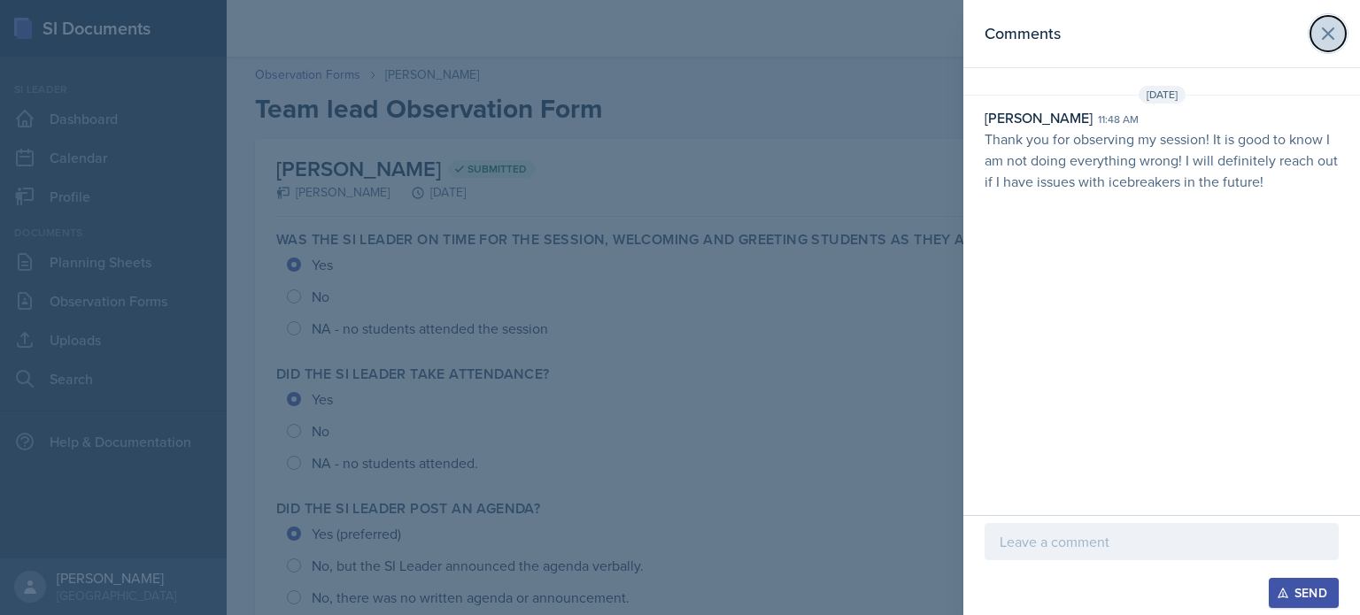
click at [1330, 37] on icon at bounding box center [1328, 33] width 21 height 21
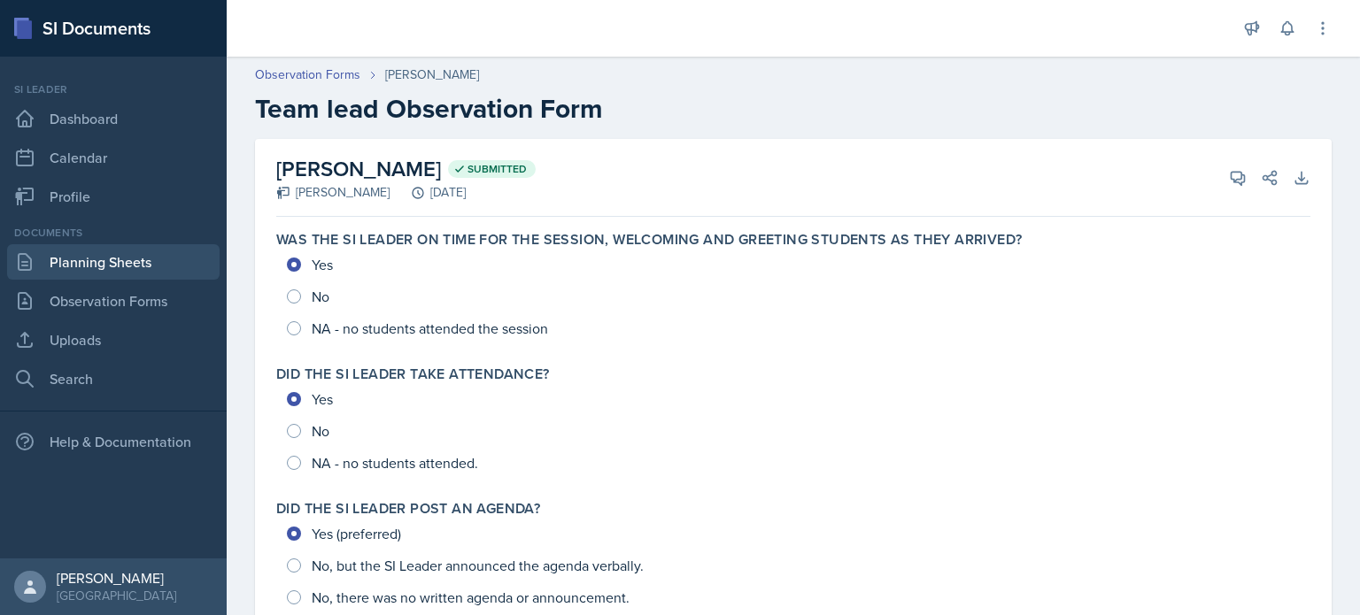
click at [112, 272] on link "Planning Sheets" at bounding box center [113, 261] width 213 height 35
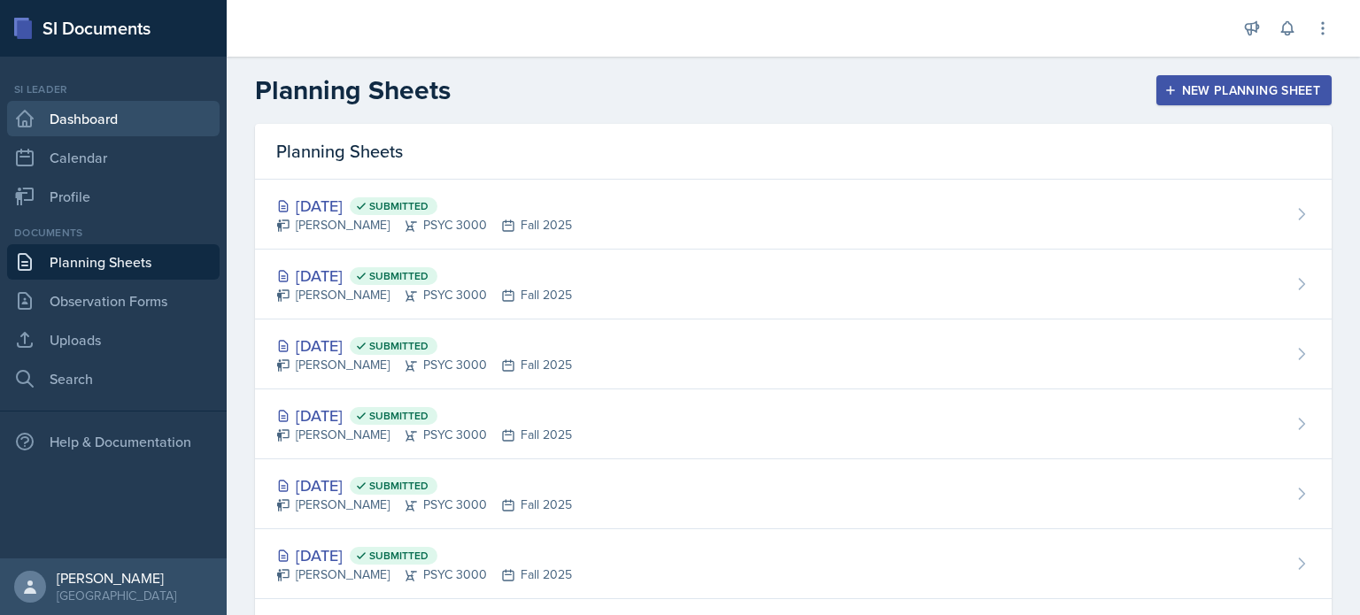
click at [117, 122] on link "Dashboard" at bounding box center [113, 118] width 213 height 35
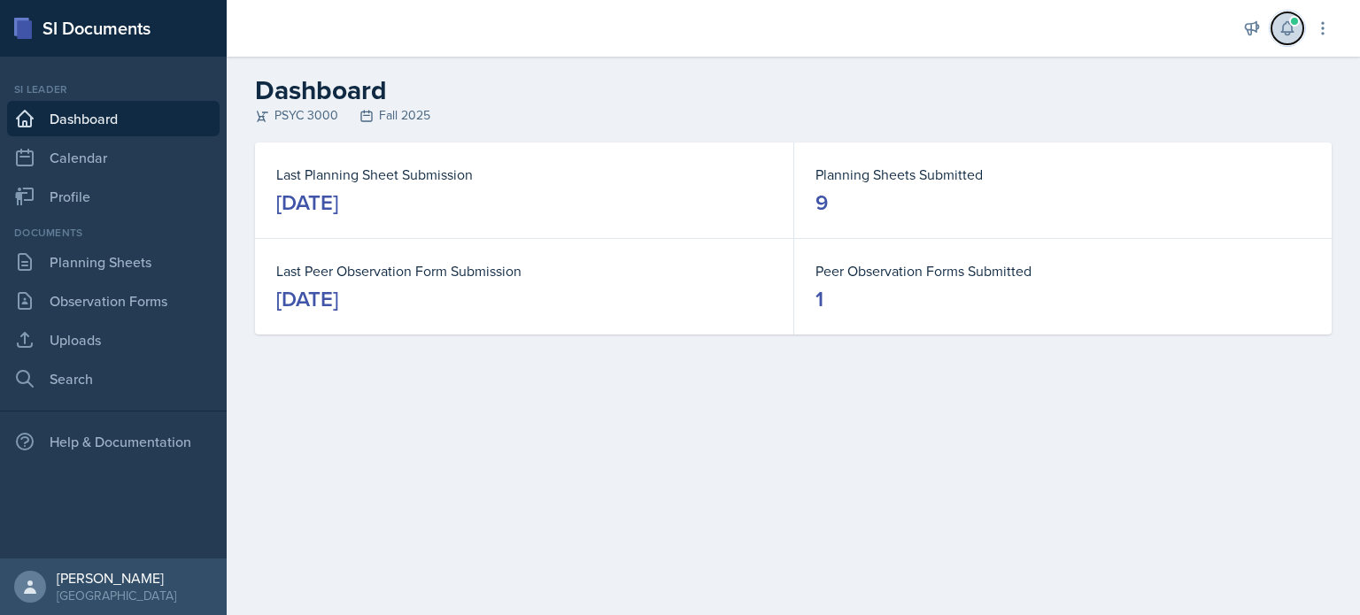
click at [1289, 28] on icon at bounding box center [1288, 28] width 18 height 18
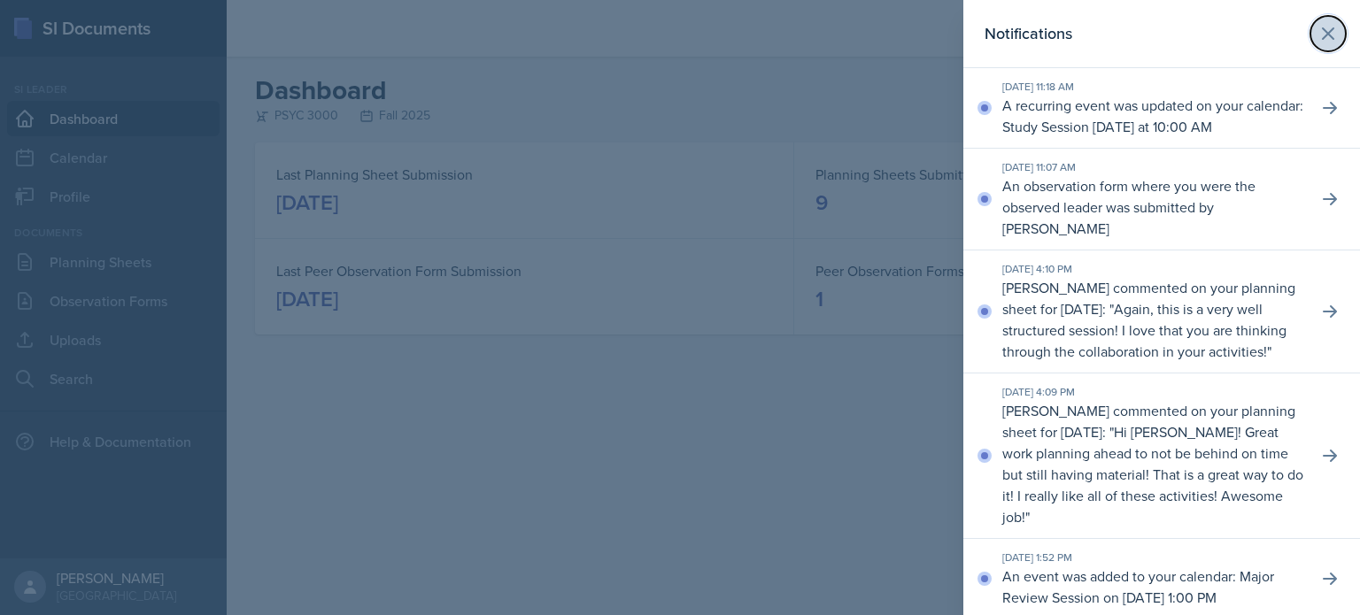
click at [1327, 44] on button at bounding box center [1327, 33] width 35 height 35
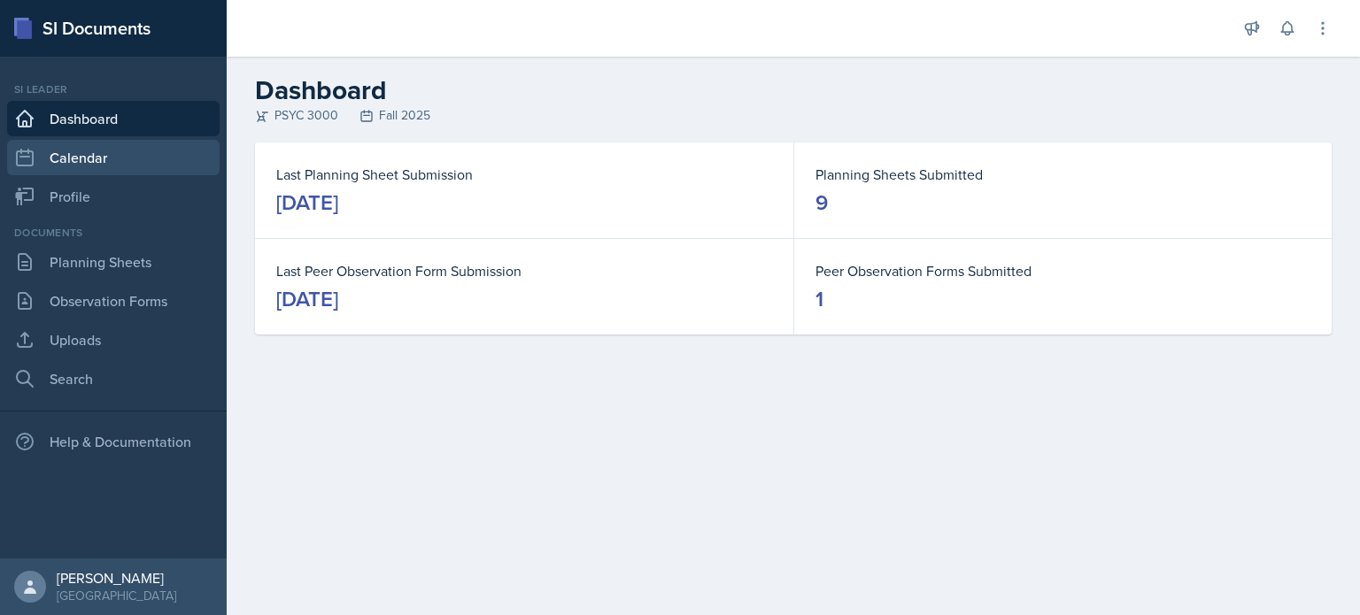
click at [67, 155] on link "Calendar" at bounding box center [113, 157] width 213 height 35
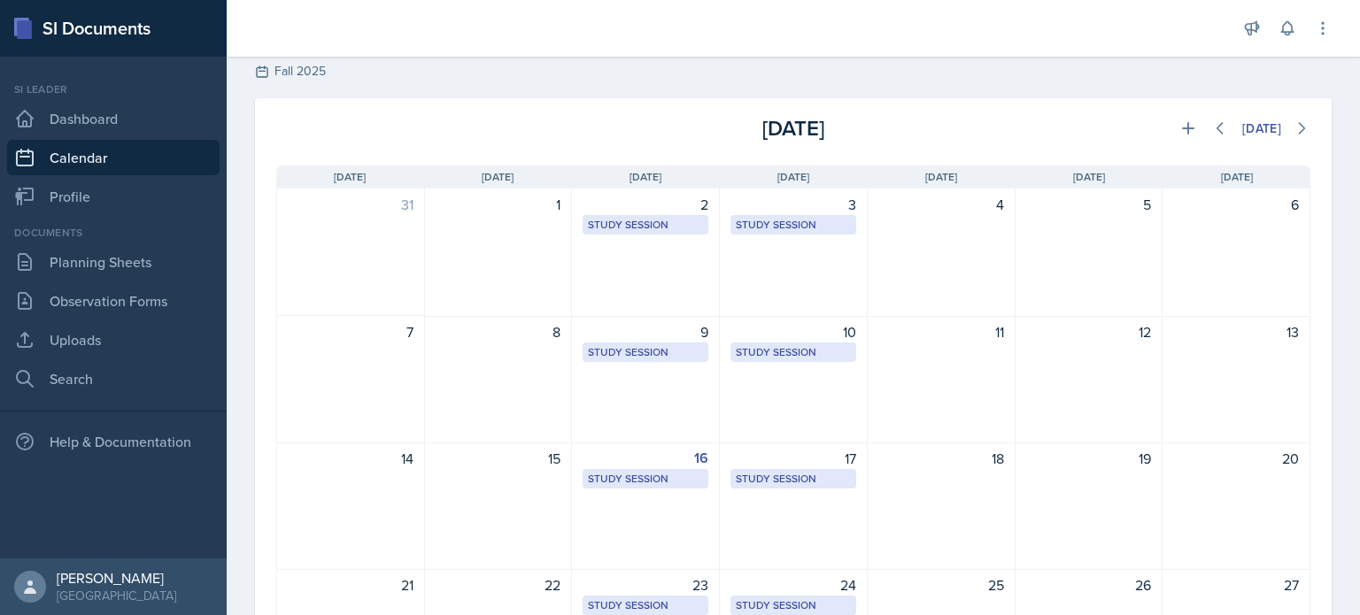
scroll to position [45, 0]
click at [151, 135] on link "Dashboard" at bounding box center [113, 118] width 213 height 35
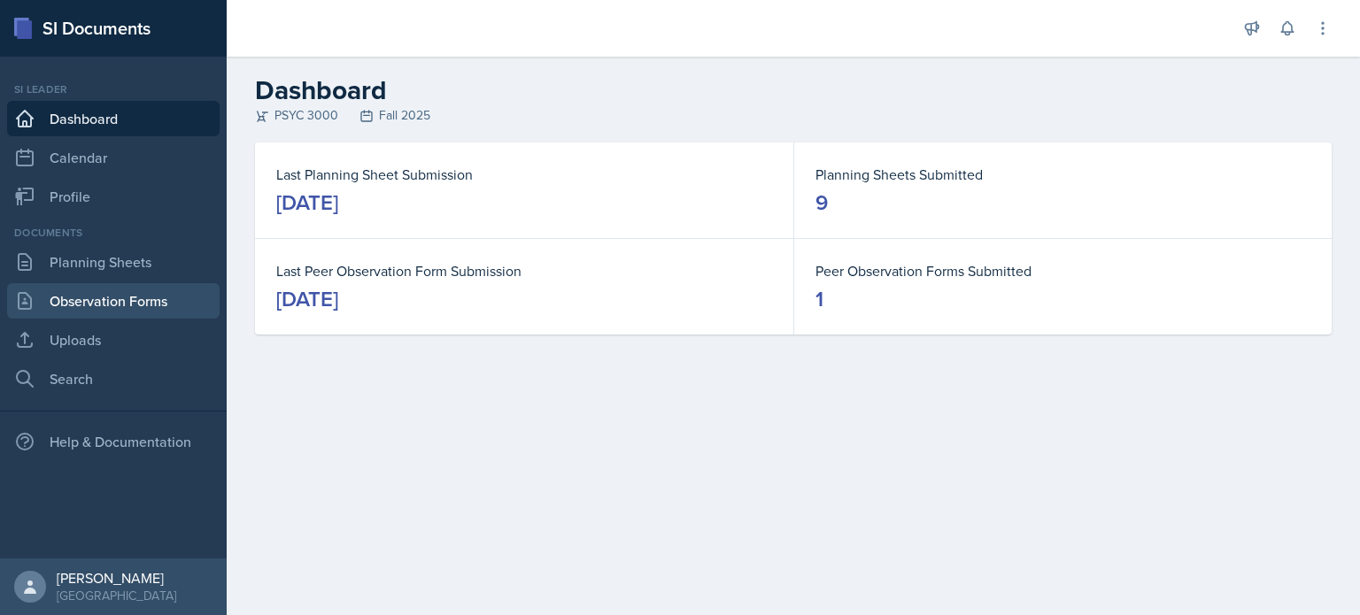
click at [128, 315] on link "Observation Forms" at bounding box center [113, 300] width 213 height 35
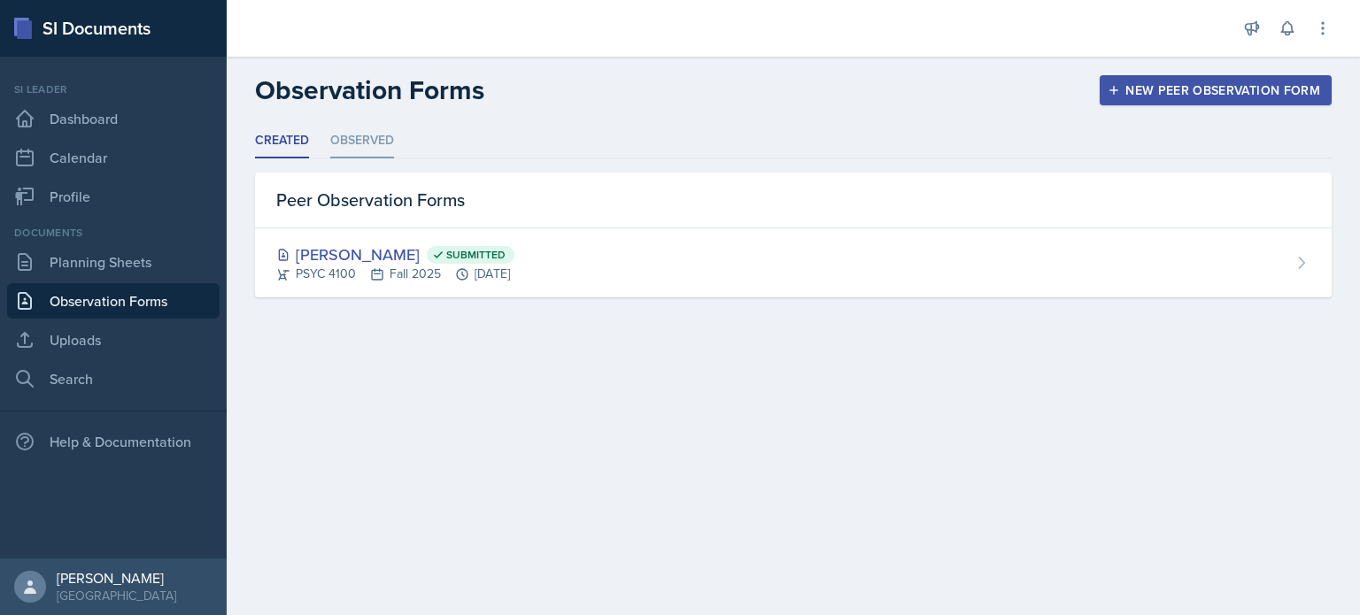
click at [367, 141] on li "Observed" at bounding box center [362, 141] width 64 height 35
click at [357, 154] on li "Observed" at bounding box center [362, 141] width 64 height 35
click at [367, 152] on li "Observed" at bounding box center [362, 141] width 64 height 35
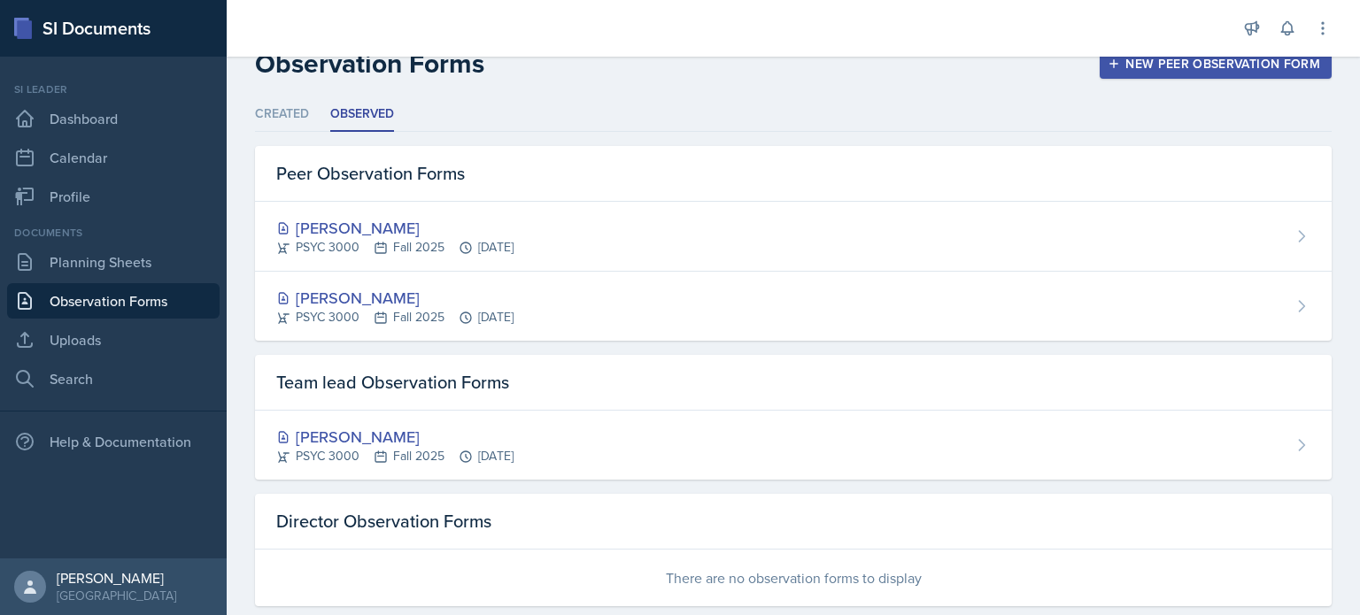
scroll to position [26, 0]
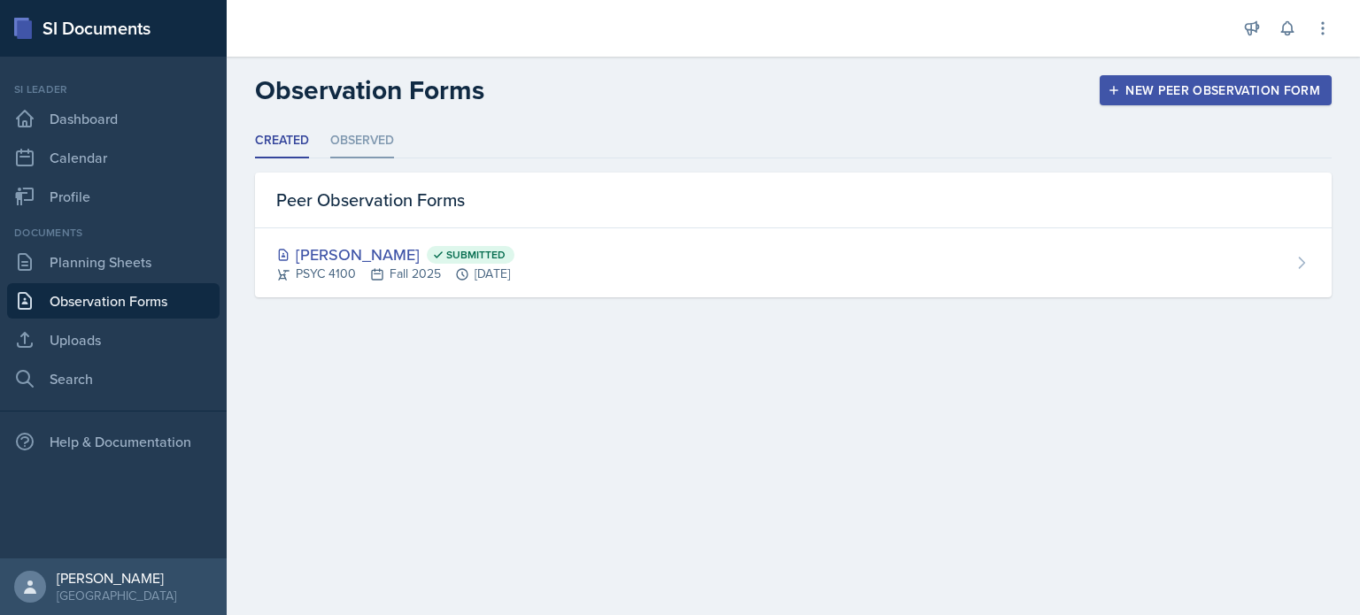
click at [382, 148] on li "Observed" at bounding box center [362, 141] width 64 height 35
click at [339, 137] on li "Observed" at bounding box center [362, 141] width 64 height 35
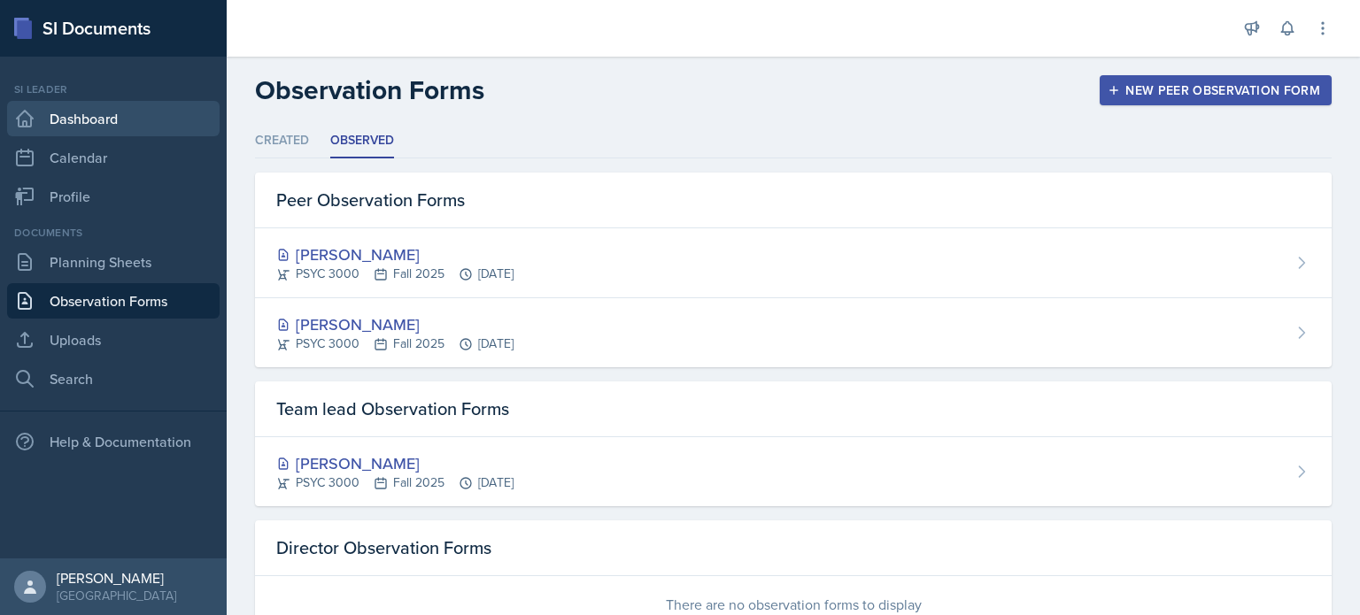
click at [102, 112] on link "Dashboard" at bounding box center [113, 118] width 213 height 35
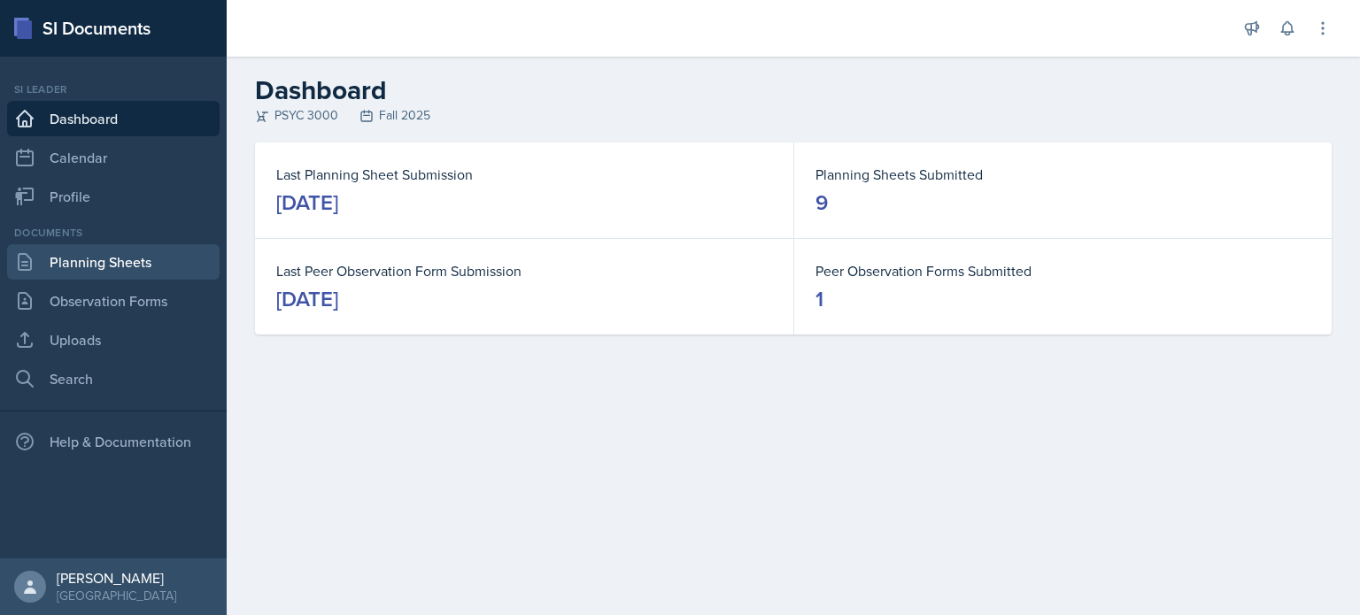
click at [89, 259] on link "Planning Sheets" at bounding box center [113, 261] width 213 height 35
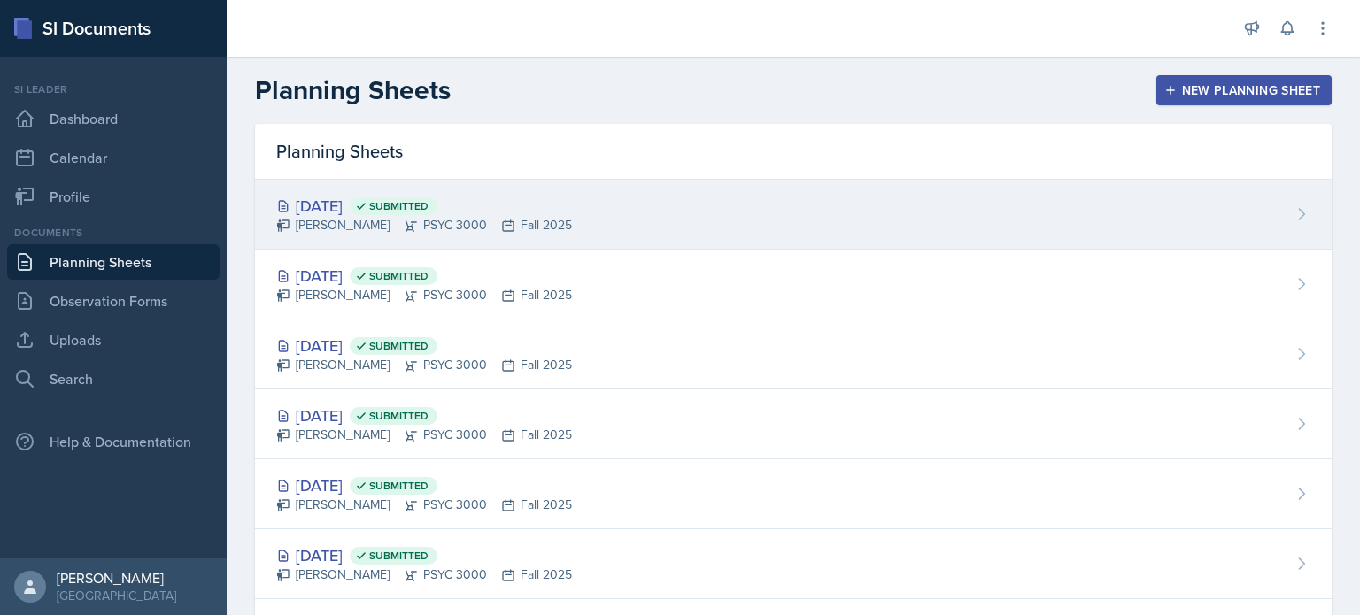
click at [469, 229] on div "Savannah Barnhart PSYC 3000 Fall 2025" at bounding box center [424, 225] width 296 height 19
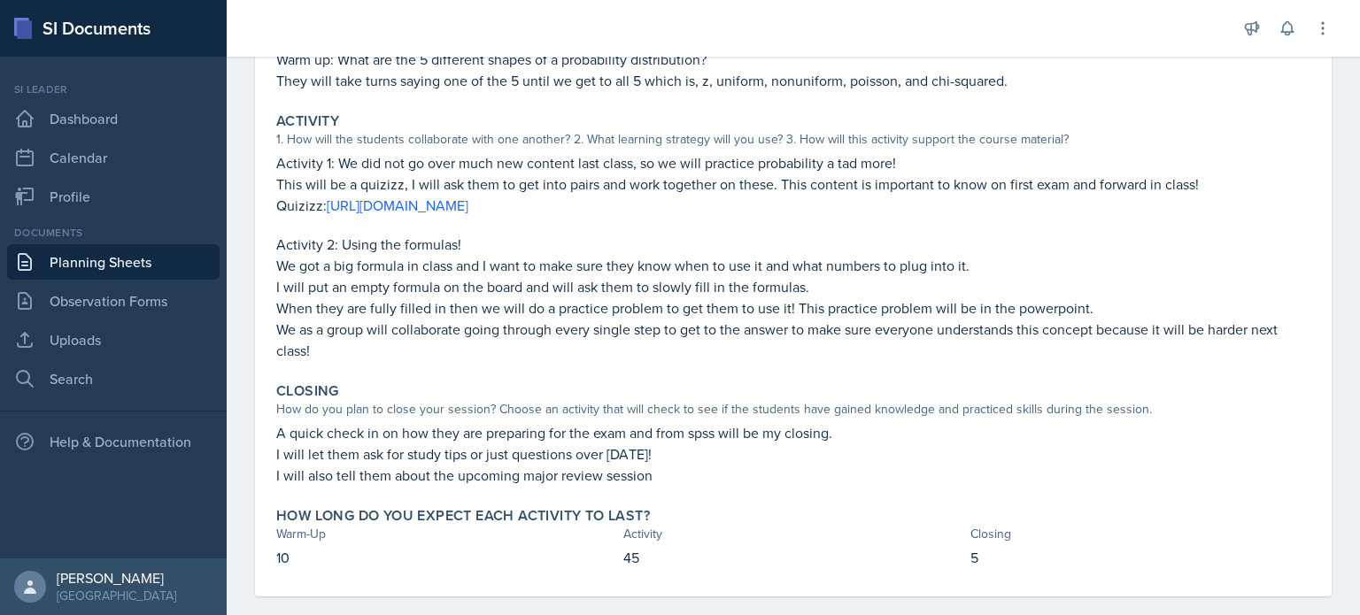
scroll to position [276, 0]
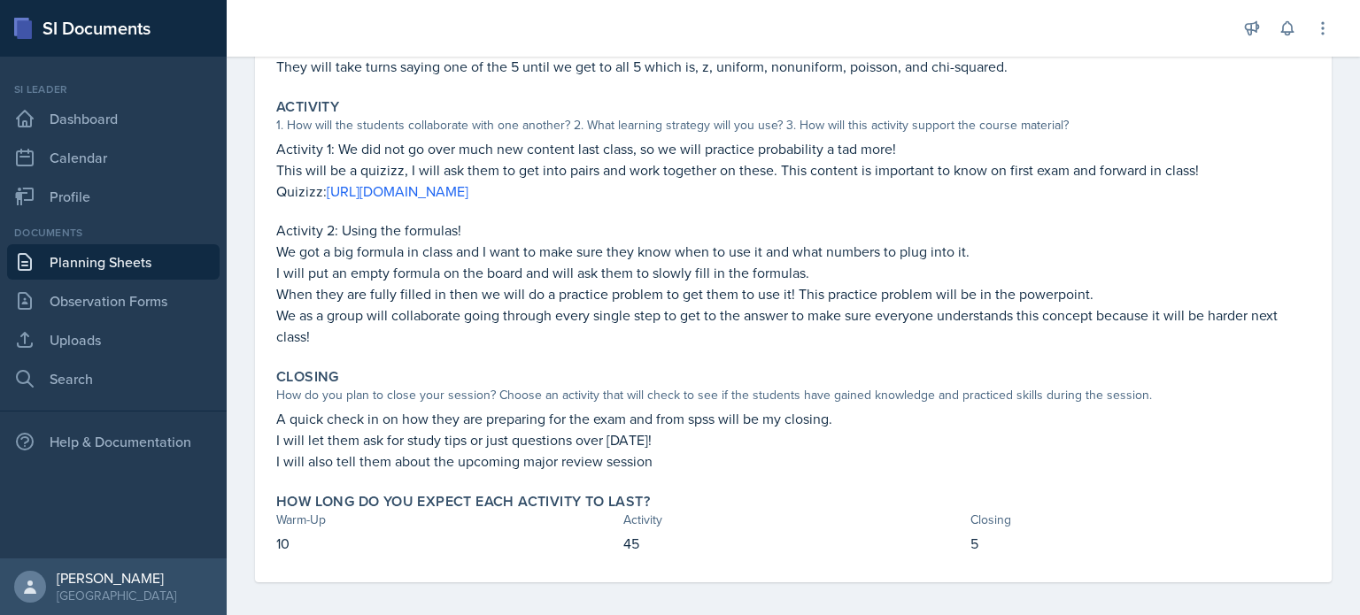
click at [520, 294] on p "When they are fully filled in then we will do a practice problem to get them to…" at bounding box center [793, 293] width 1034 height 21
click at [152, 120] on link "Dashboard" at bounding box center [113, 118] width 213 height 35
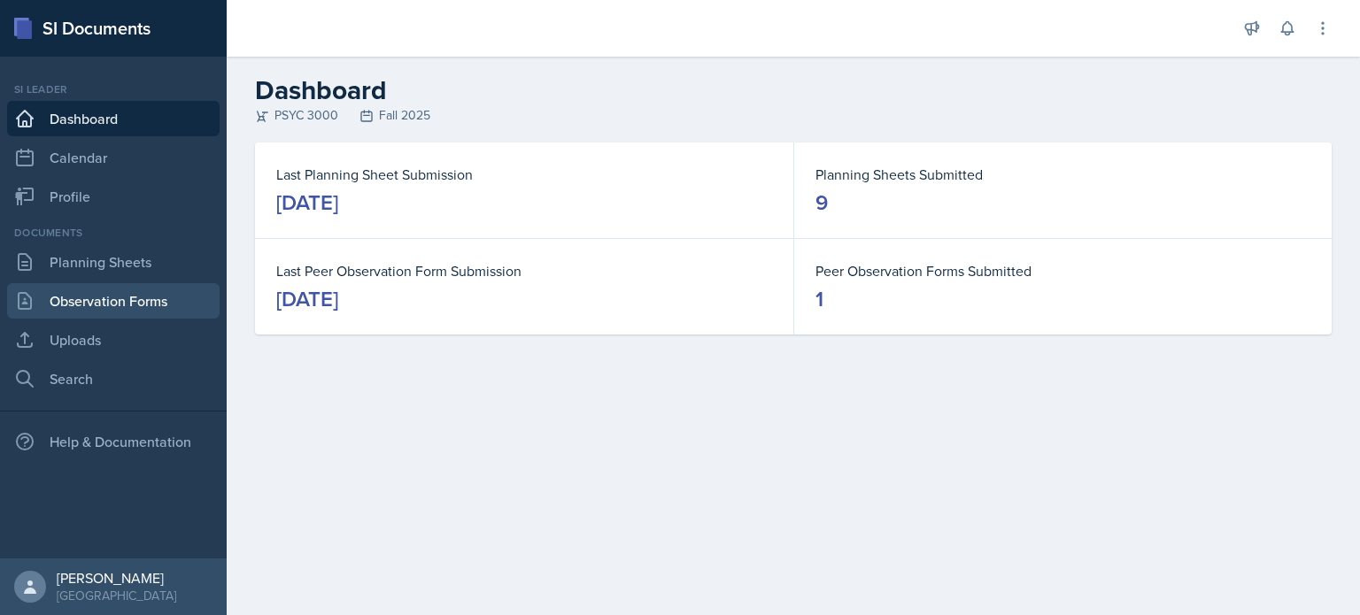
click at [119, 289] on link "Observation Forms" at bounding box center [113, 300] width 213 height 35
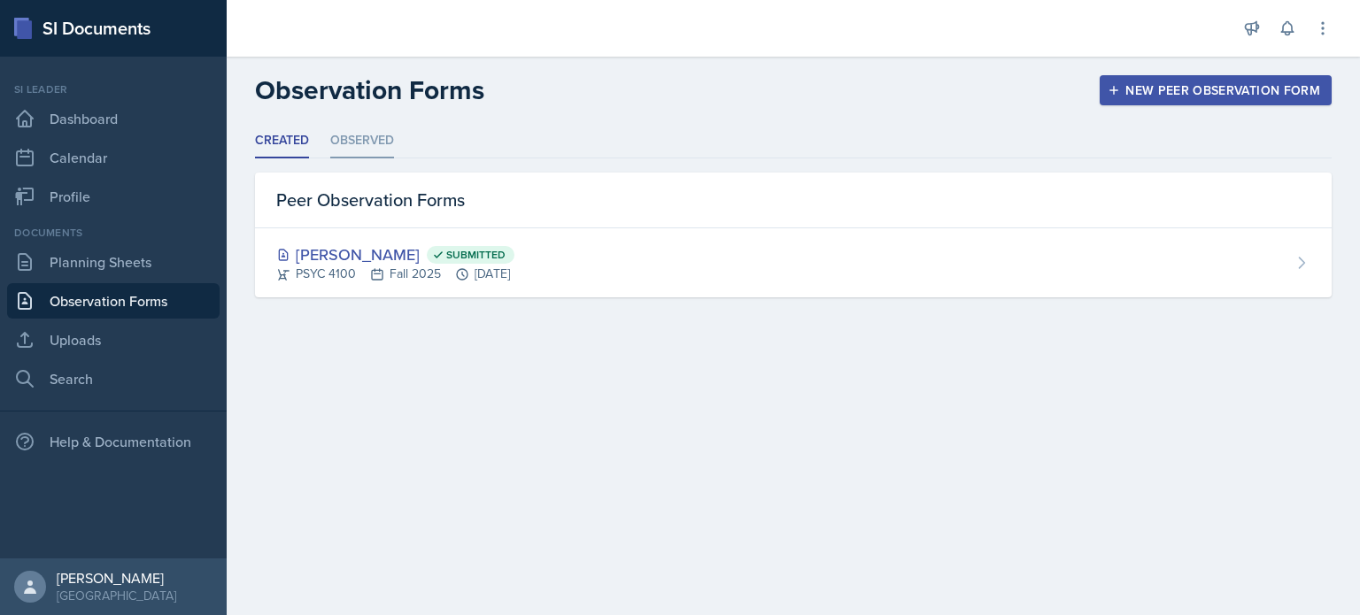
click at [374, 153] on li "Observed" at bounding box center [362, 141] width 64 height 35
click at [343, 145] on li "Observed" at bounding box center [362, 141] width 64 height 35
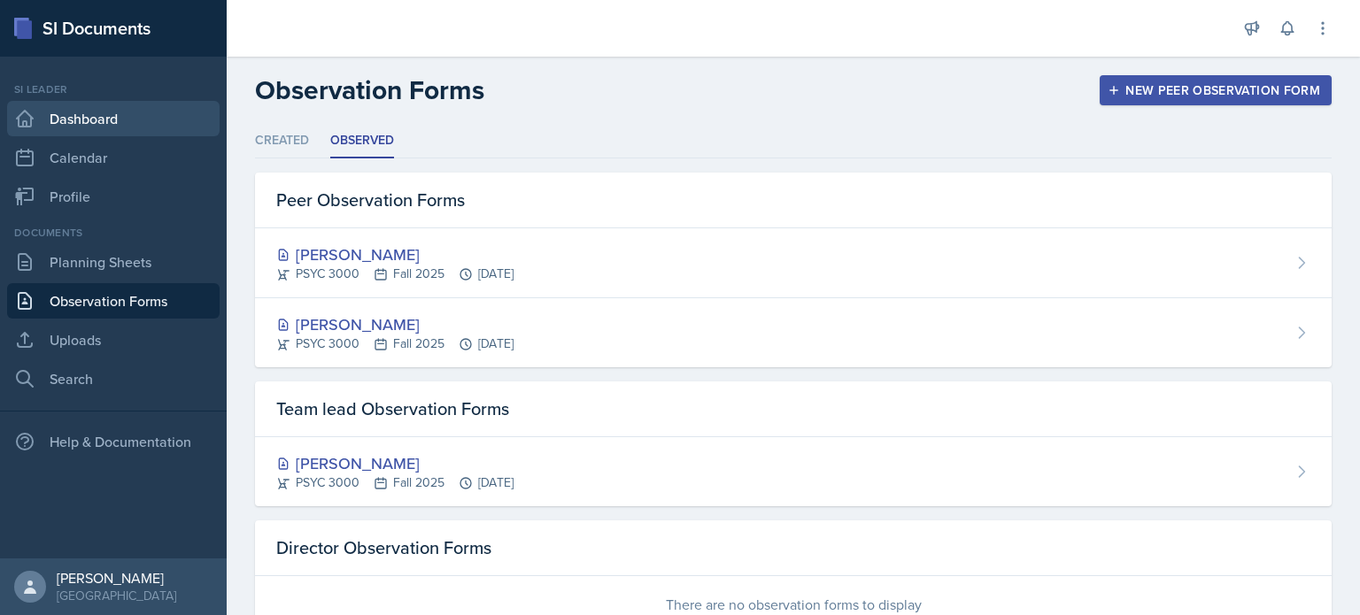
click at [107, 119] on link "Dashboard" at bounding box center [113, 118] width 213 height 35
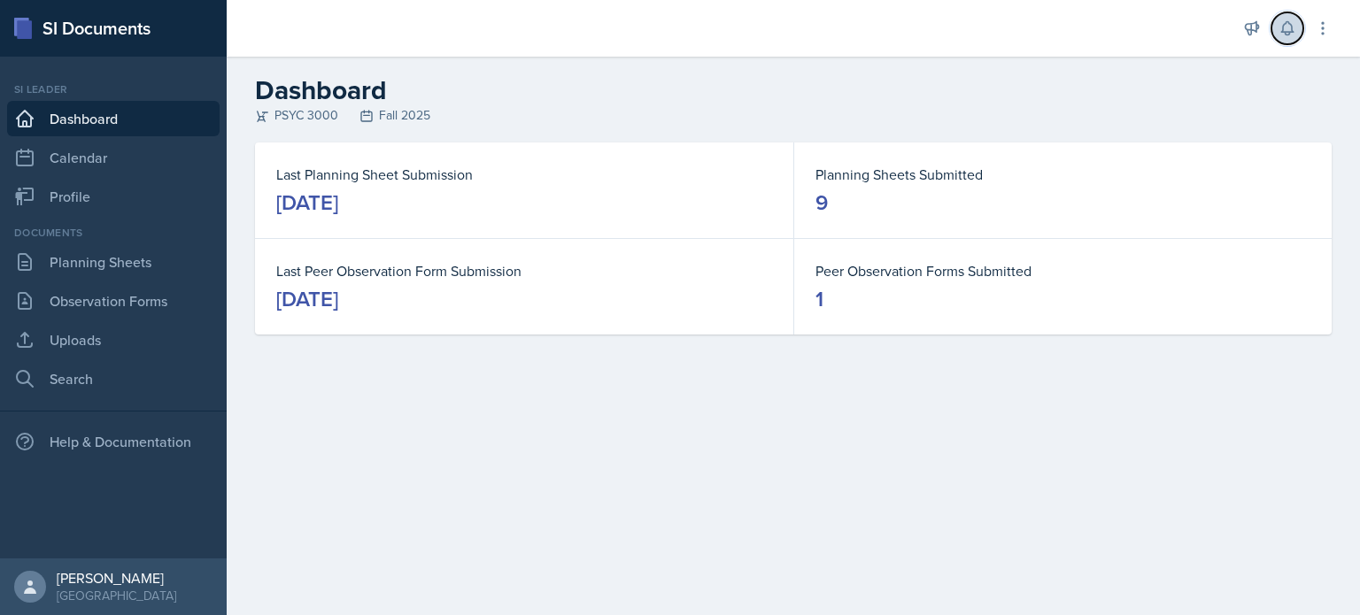
click at [1296, 29] on button at bounding box center [1287, 28] width 32 height 32
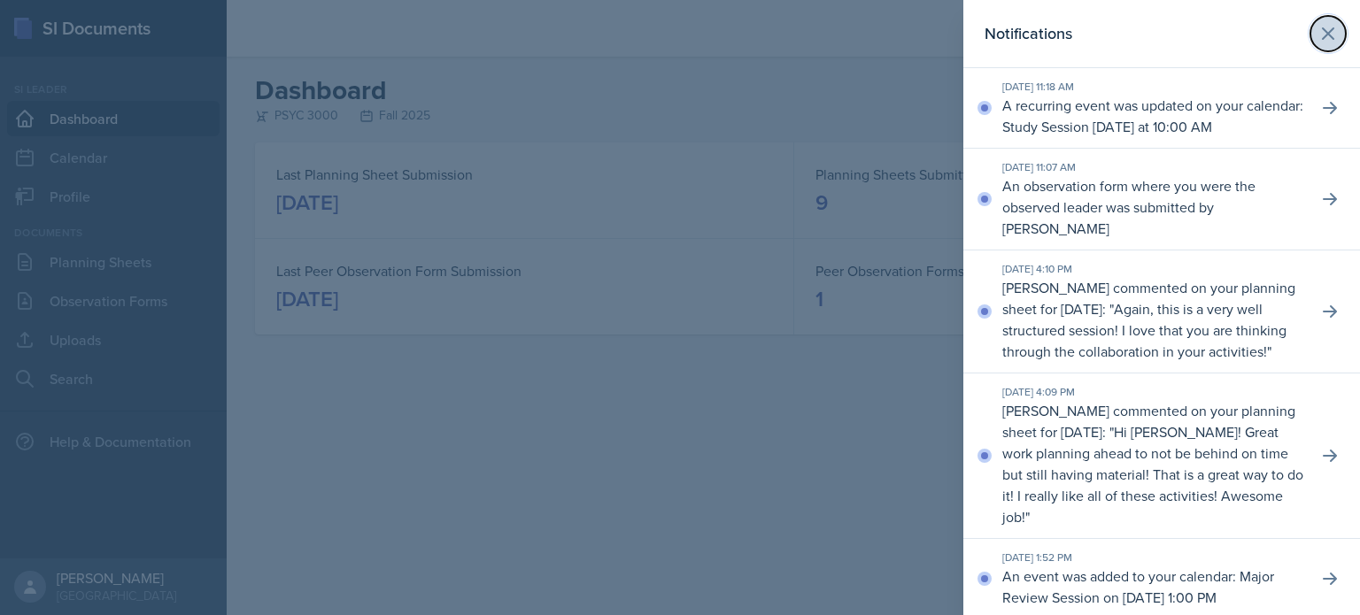
click at [1339, 43] on button at bounding box center [1327, 33] width 35 height 35
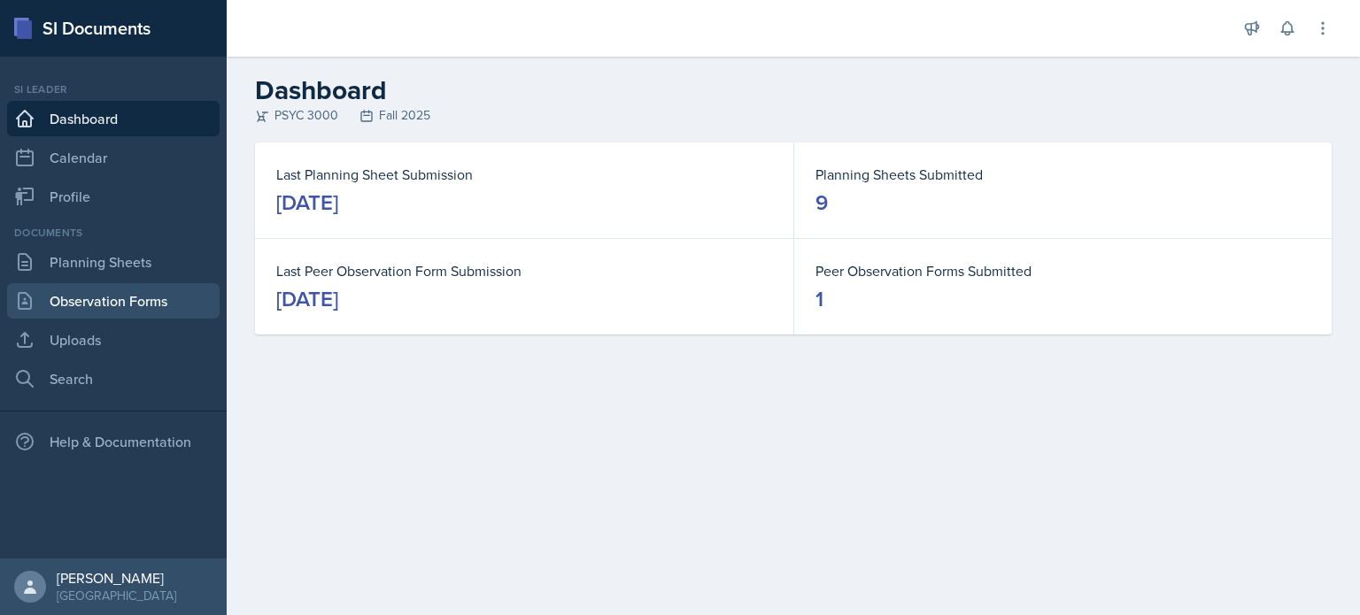
click at [149, 315] on link "Observation Forms" at bounding box center [113, 300] width 213 height 35
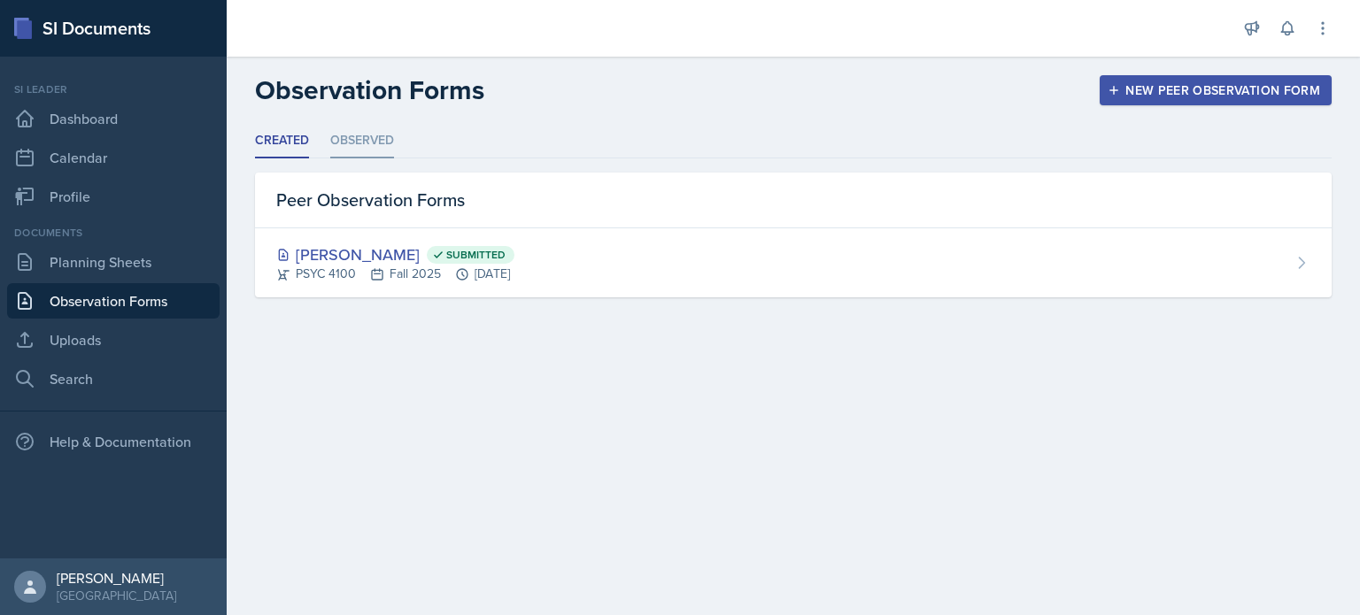
click at [354, 140] on li "Observed" at bounding box center [362, 141] width 64 height 35
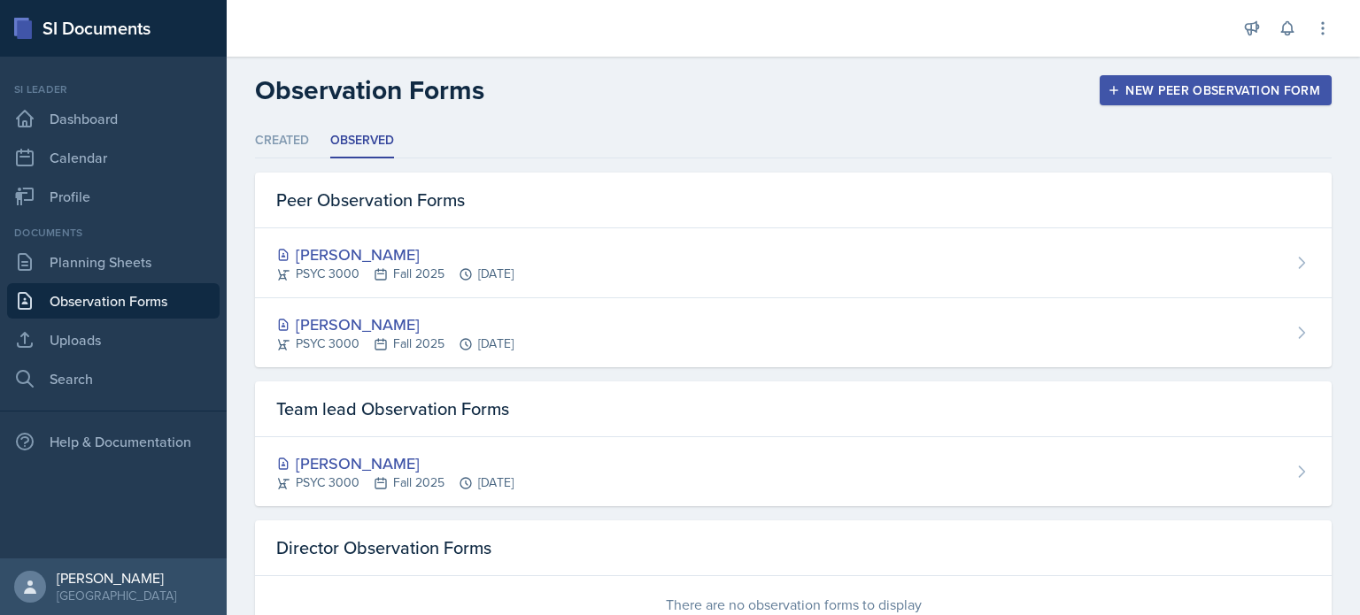
scroll to position [58, 0]
